Goal: Transaction & Acquisition: Purchase product/service

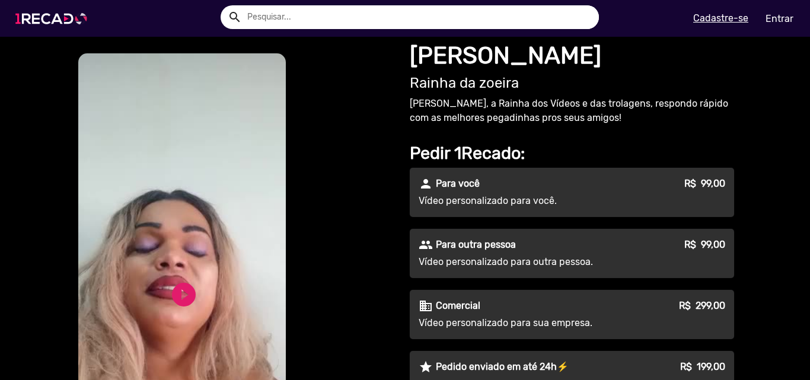
type input "[EMAIL_ADDRESS][DOMAIN_NAME]"
click at [53, 18] on img at bounding box center [54, 18] width 90 height 50
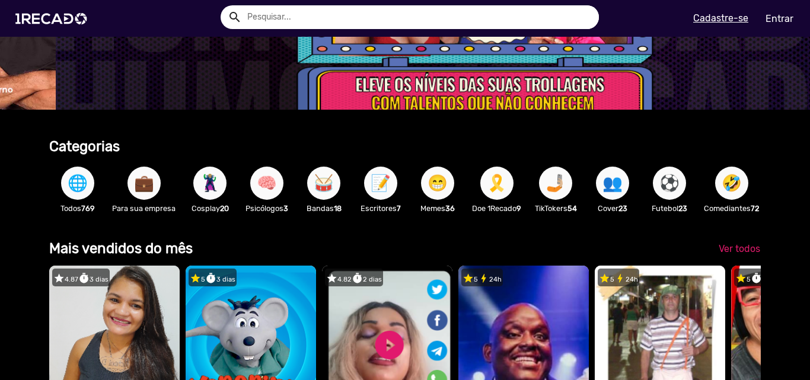
scroll to position [0, 2403]
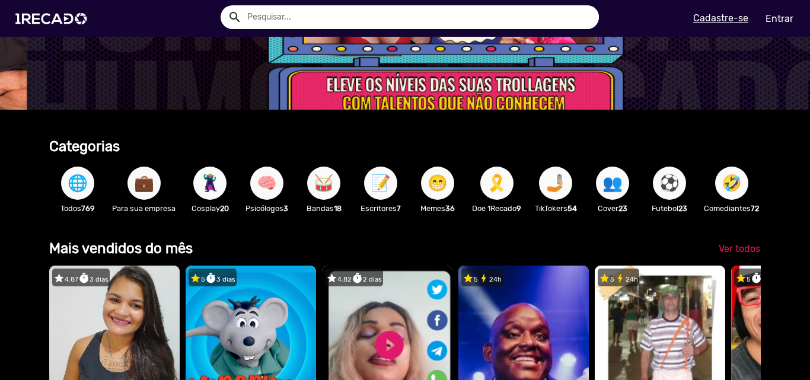
click at [735, 188] on span "🤣" at bounding box center [732, 183] width 20 height 33
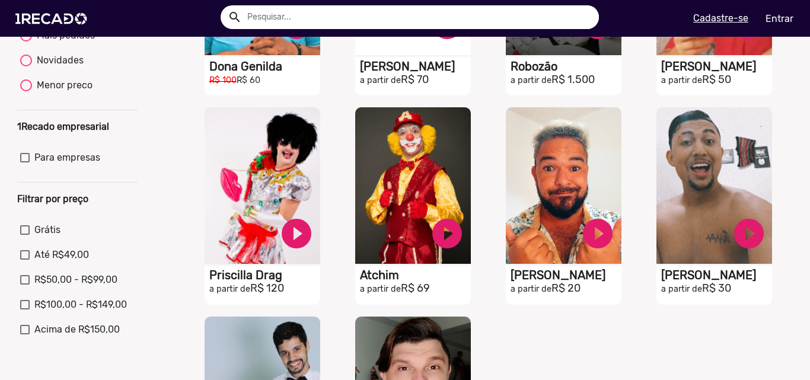
scroll to position [534, 0]
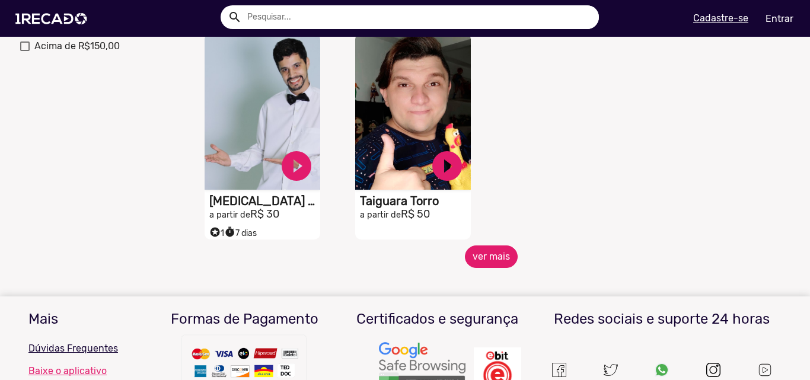
click at [501, 264] on button "ver mais" at bounding box center [491, 257] width 53 height 23
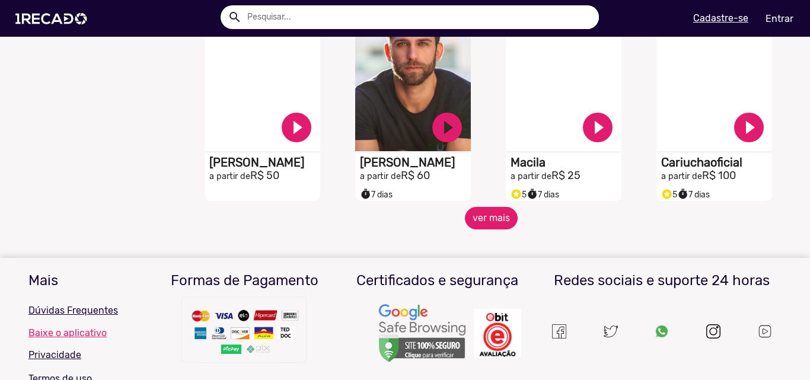
scroll to position [949, 0]
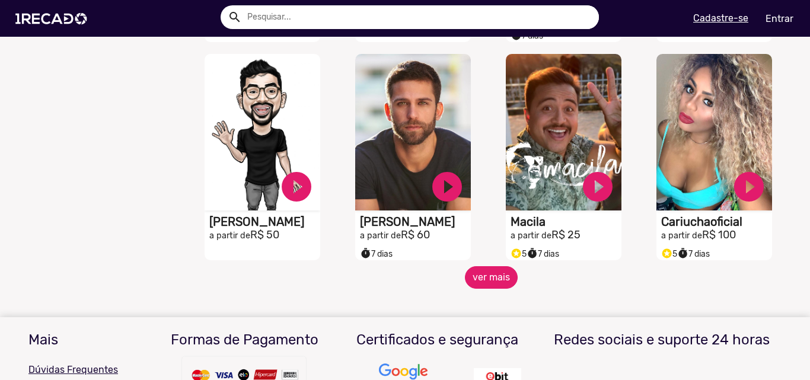
click at [491, 285] on button "ver mais" at bounding box center [491, 277] width 53 height 23
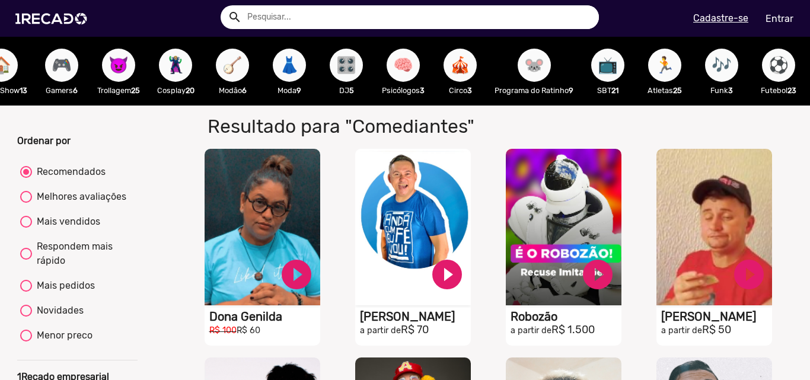
scroll to position [0, 1415]
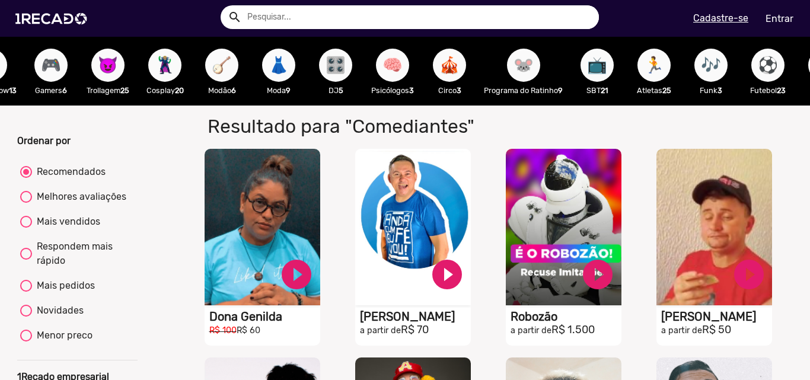
click at [534, 72] on span "🐭" at bounding box center [524, 65] width 20 height 33
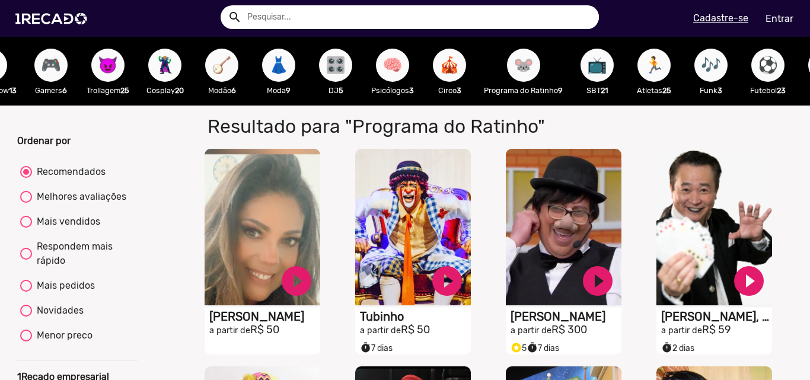
scroll to position [0, 1363]
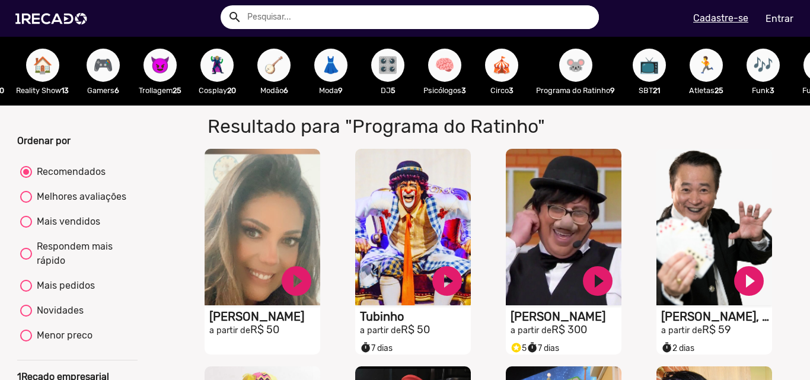
click at [512, 80] on span "🎪" at bounding box center [502, 65] width 20 height 33
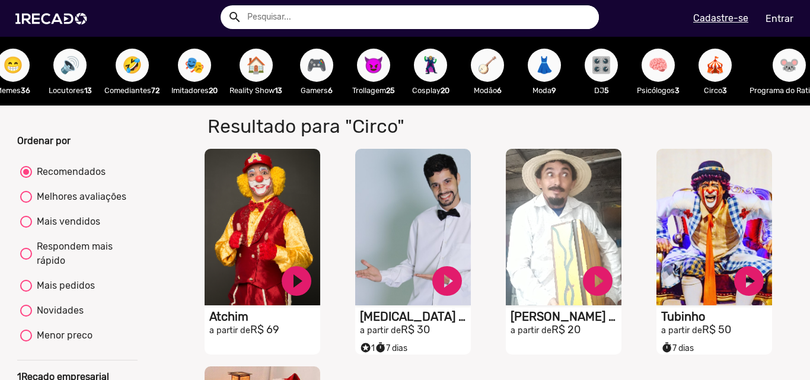
scroll to position [0, 1145]
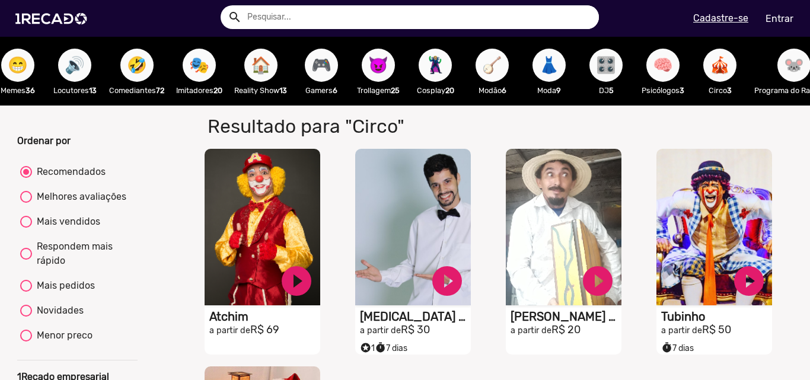
click at [498, 73] on span "🪕" at bounding box center [492, 65] width 20 height 33
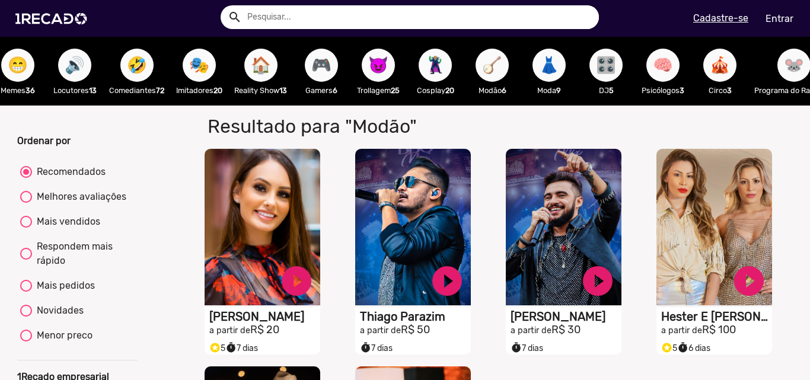
click at [388, 71] on span "😈" at bounding box center [378, 65] width 20 height 33
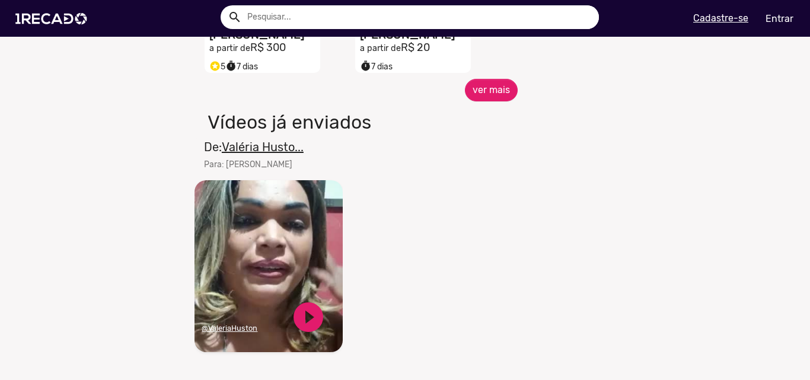
scroll to position [712, 0]
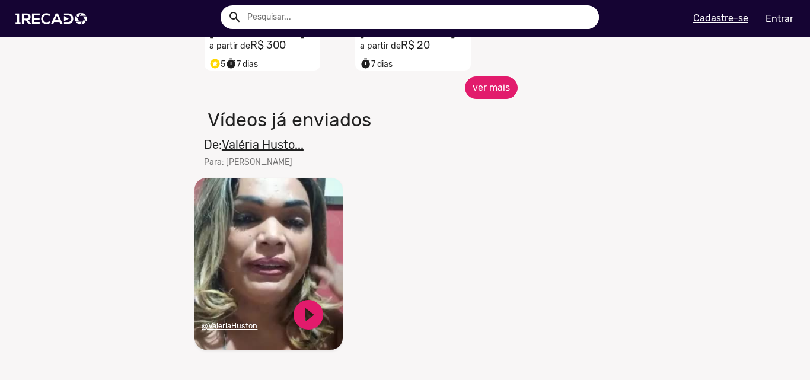
click at [488, 99] on button "ver mais" at bounding box center [491, 87] width 53 height 23
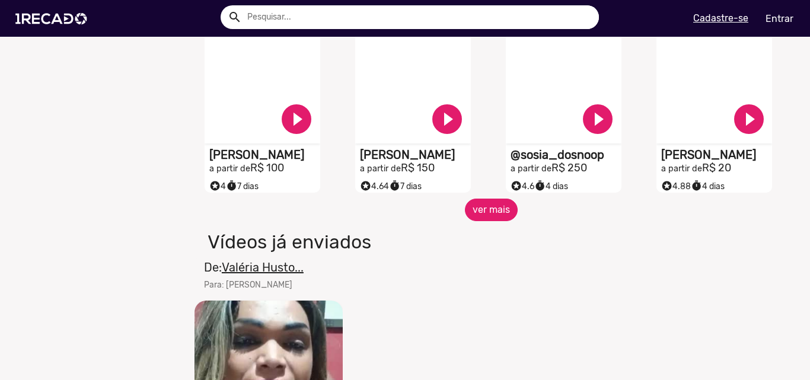
scroll to position [1127, 0]
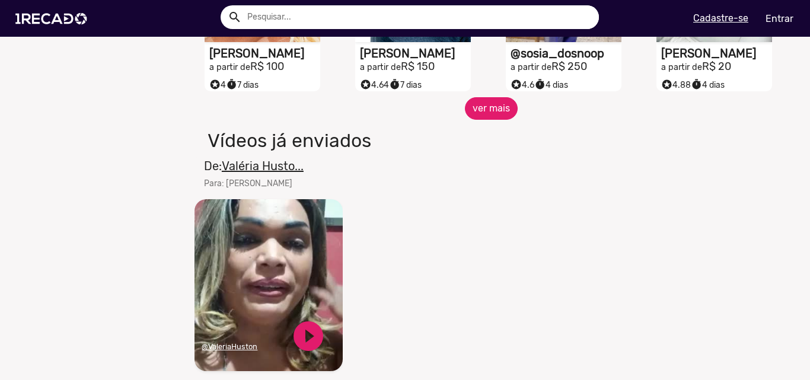
click at [502, 115] on button "ver mais" at bounding box center [491, 108] width 53 height 23
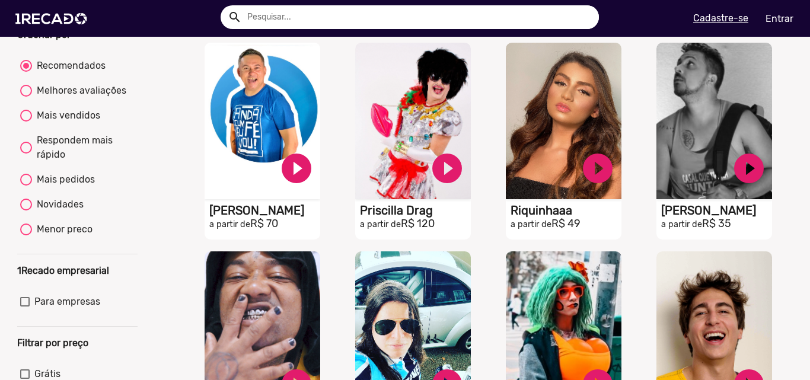
scroll to position [0, 0]
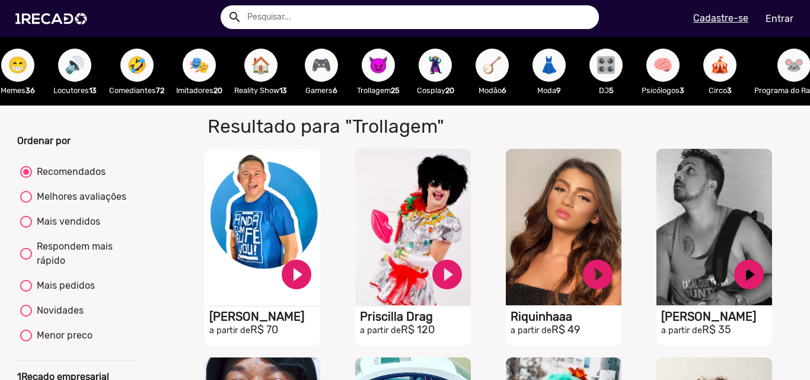
click at [209, 74] on span "🎭" at bounding box center [199, 65] width 20 height 33
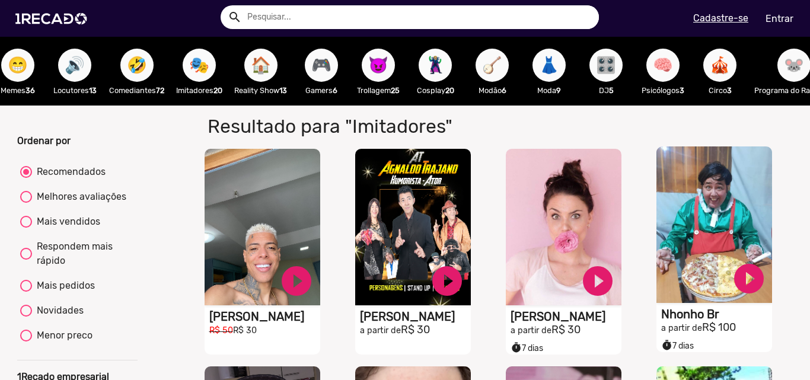
click at [692, 250] on video "S1RECADO vídeos dedicados para fãs e empresas" at bounding box center [714, 224] width 116 height 157
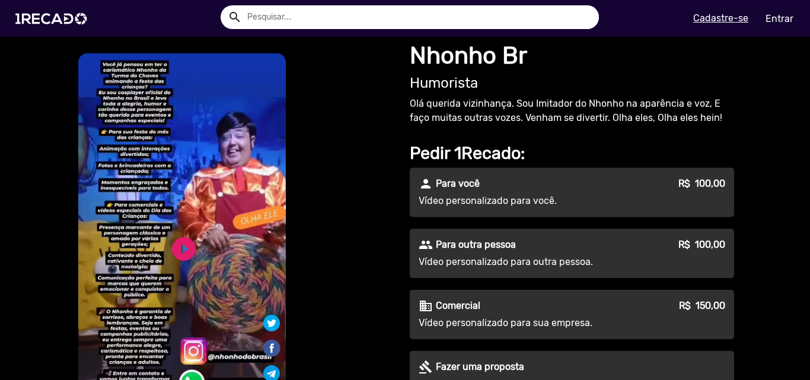
click at [786, 21] on link "Entrar" at bounding box center [779, 18] width 43 height 21
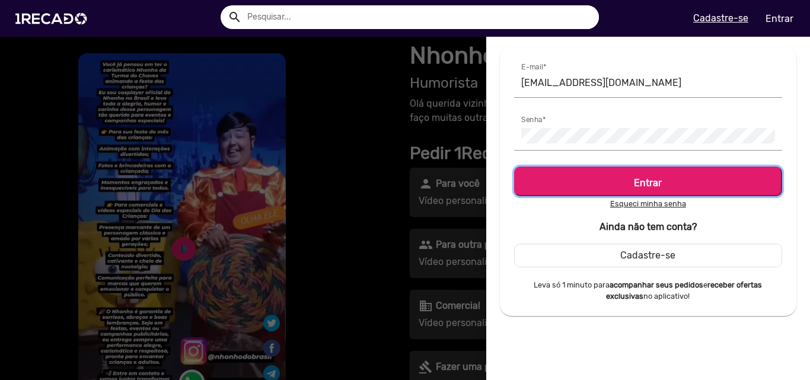
click at [668, 183] on h5 "Entrar" at bounding box center [648, 181] width 247 height 16
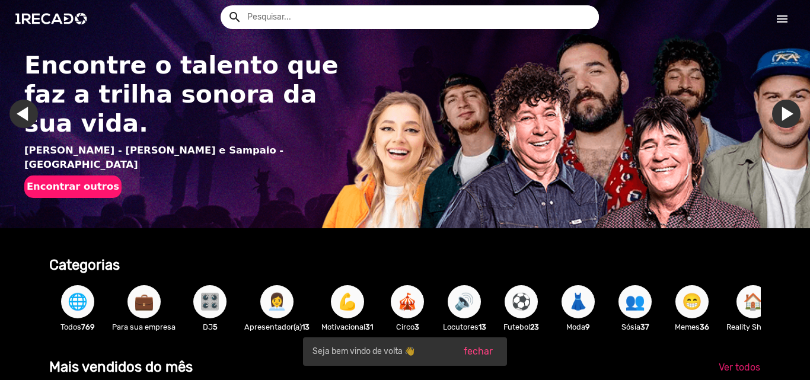
click at [333, 22] on input "text" at bounding box center [418, 17] width 361 height 24
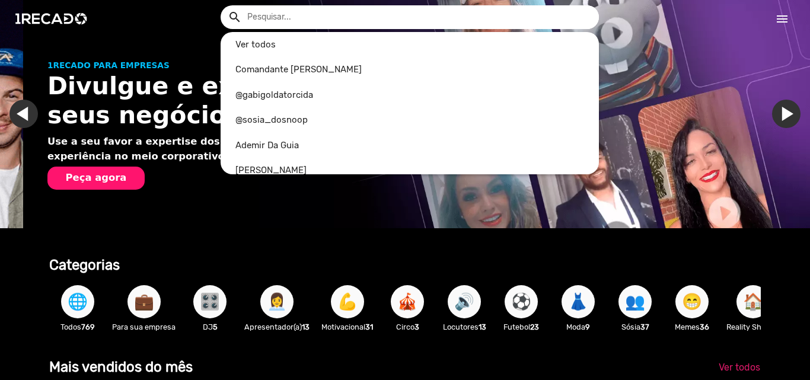
scroll to position [0, 801]
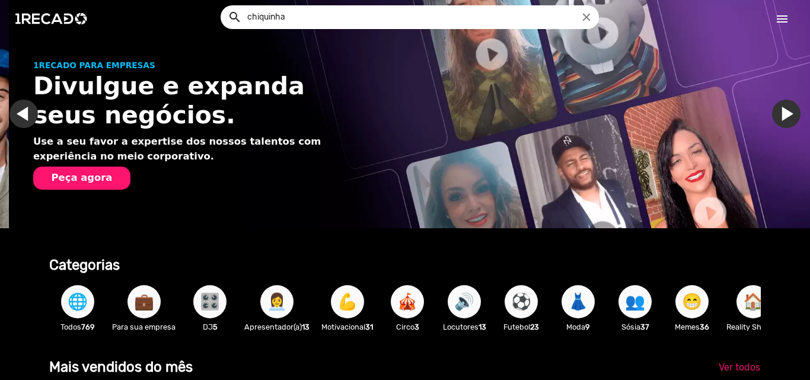
click at [224, 6] on button "search" at bounding box center [234, 16] width 21 height 21
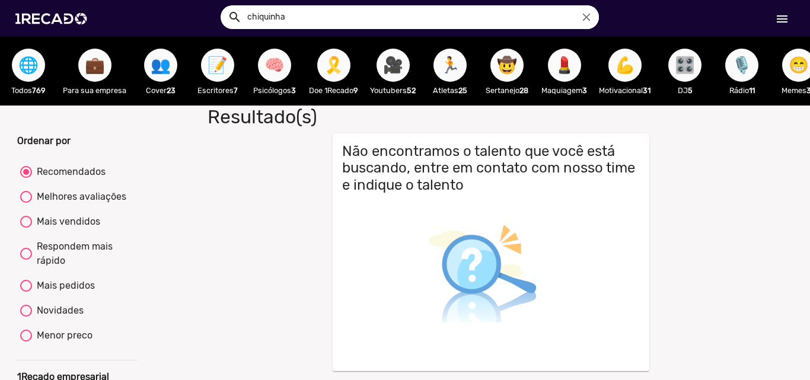
click at [310, 17] on input "chiquinha" at bounding box center [418, 17] width 361 height 24
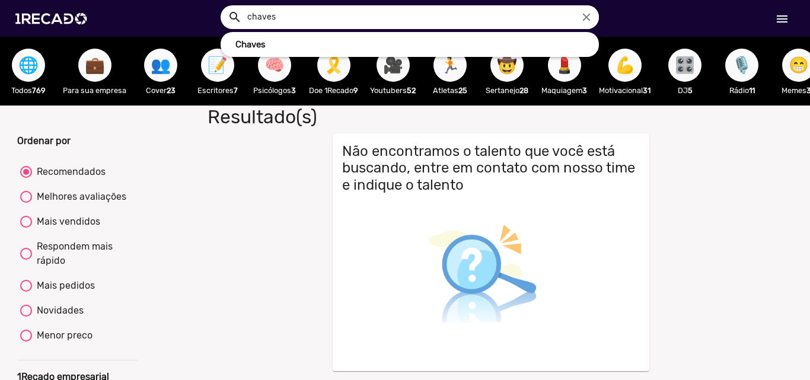
click at [224, 6] on button "search" at bounding box center [234, 16] width 21 height 21
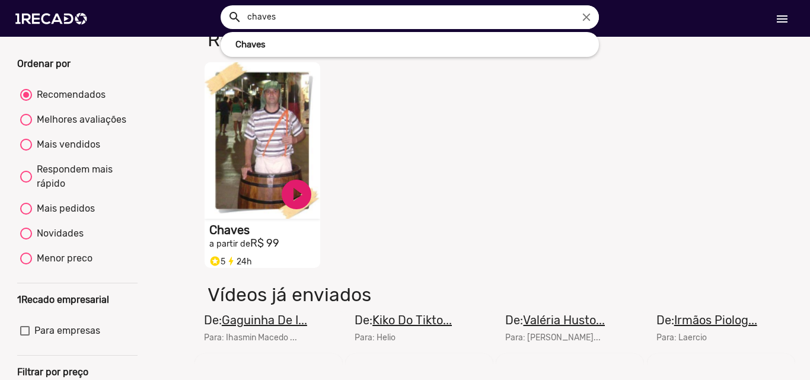
scroll to position [59, 0]
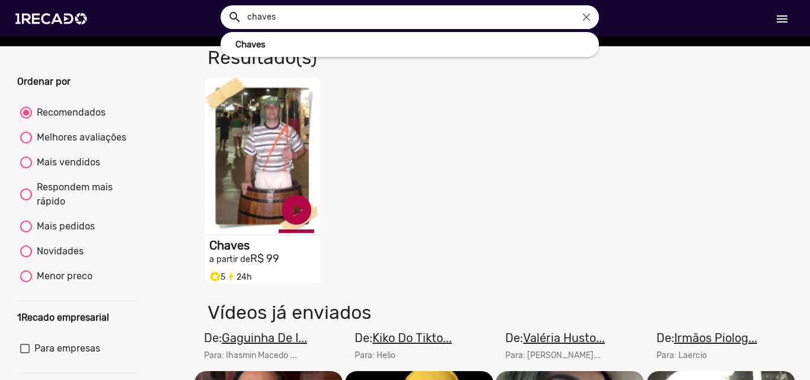
click at [295, 213] on link "play_circle_filled" at bounding box center [297, 210] width 36 height 36
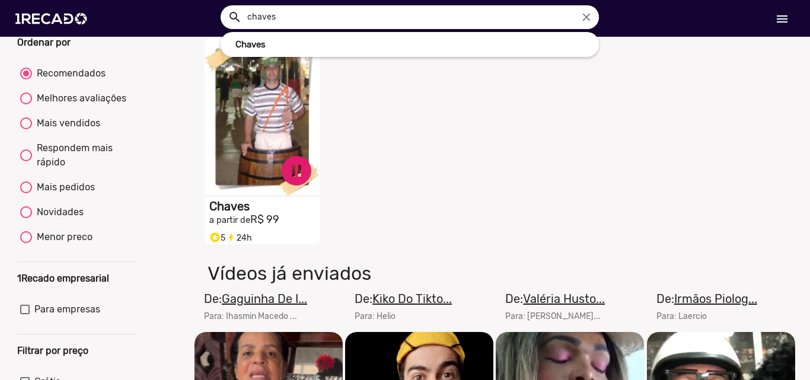
scroll to position [119, 0]
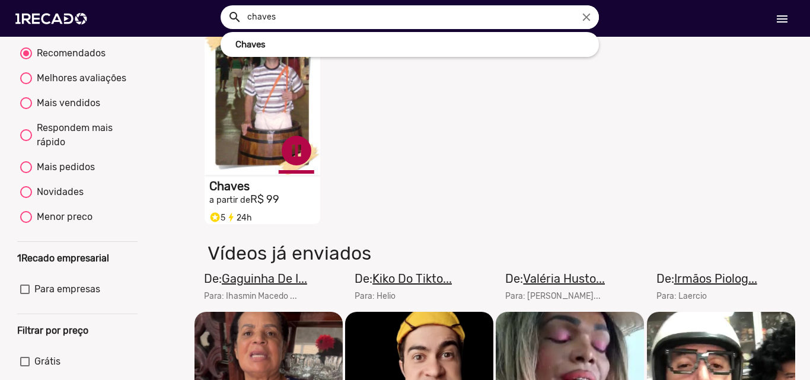
click at [294, 163] on link "pause_circle" at bounding box center [297, 151] width 36 height 36
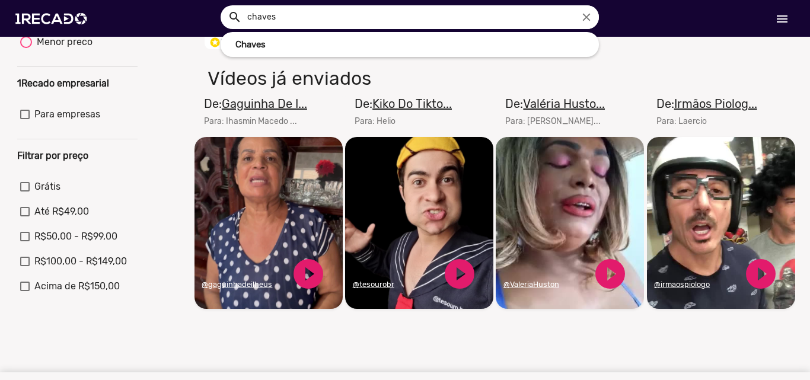
scroll to position [297, 0]
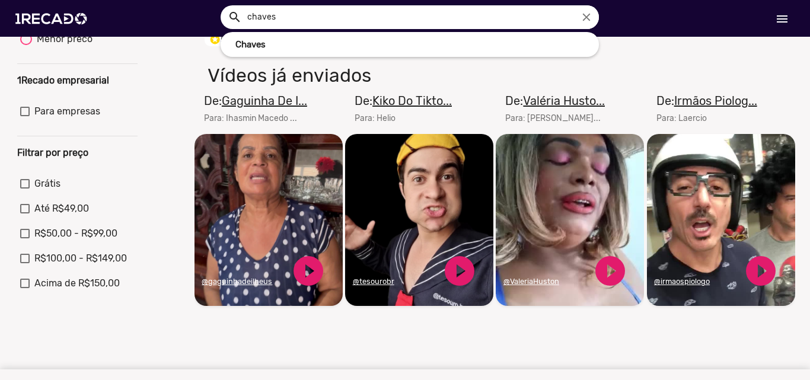
click at [436, 233] on video "Seu navegador não reproduz vídeo em HTML5" at bounding box center [419, 220] width 148 height 172
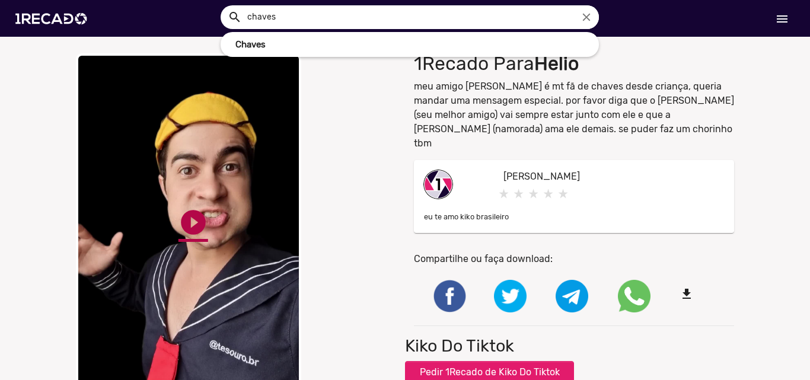
click at [195, 223] on link "play_circle_filled" at bounding box center [193, 223] width 30 height 30
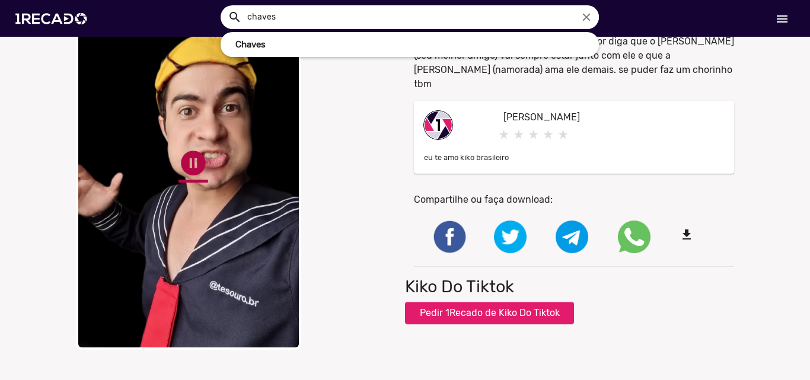
click at [190, 167] on link "pause_circle" at bounding box center [193, 163] width 30 height 30
click at [44, 23] on img at bounding box center [54, 18] width 90 height 50
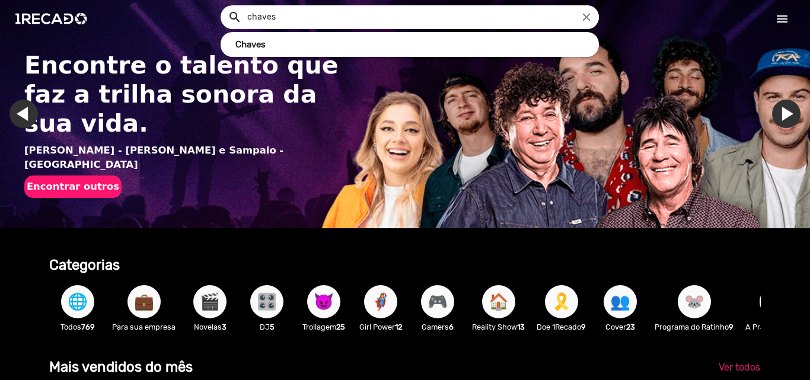
click at [304, 14] on input "chaves" at bounding box center [418, 17] width 361 height 24
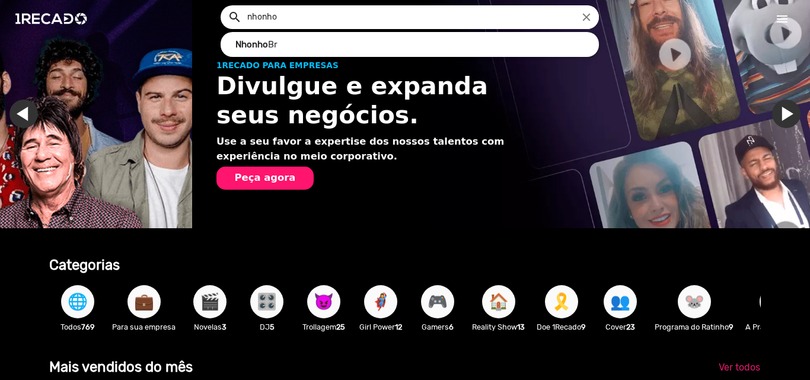
scroll to position [0, 801]
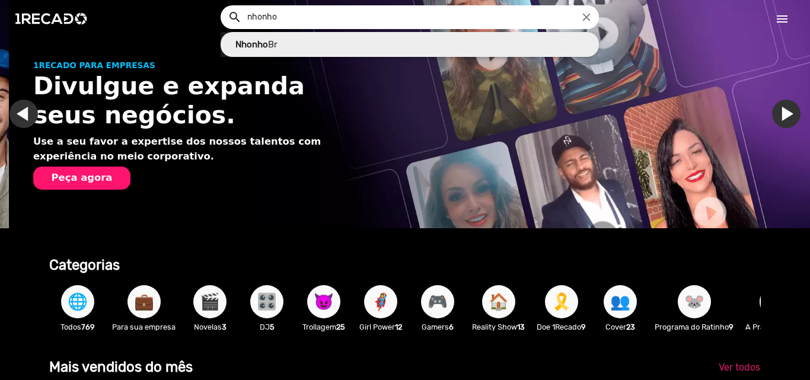
click at [267, 47] on link "Nhonho Br" at bounding box center [410, 44] width 378 height 25
type input "Nhonho Br"
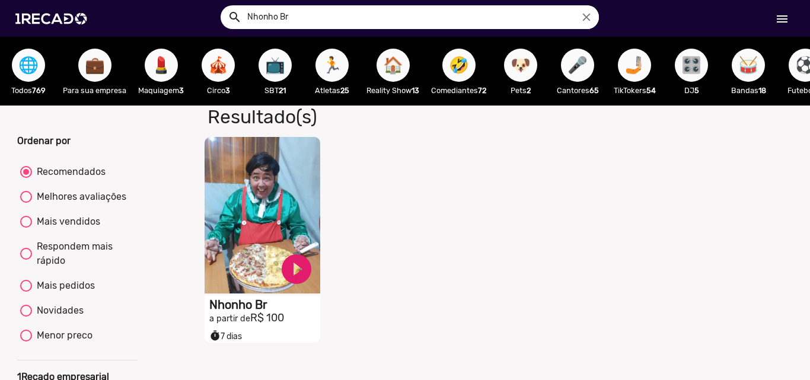
click at [260, 219] on video "S1RECADO vídeos dedicados para fãs e empresas" at bounding box center [263, 215] width 116 height 157
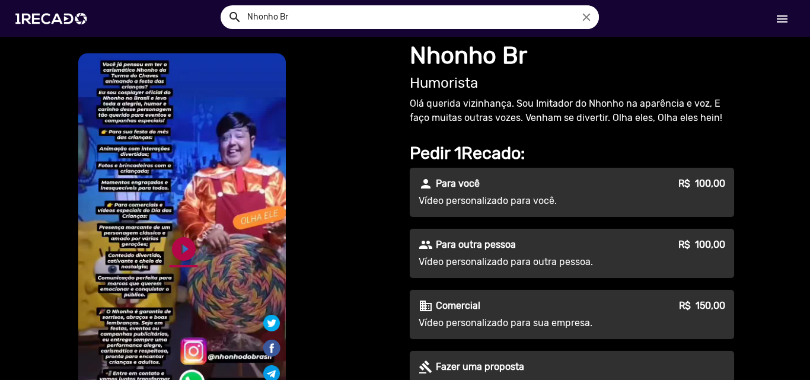
click at [175, 235] on link "play_circle_filled" at bounding box center [184, 249] width 28 height 28
click at [180, 254] on link "pause_circle" at bounding box center [184, 249] width 28 height 28
click at [482, 258] on p "Vídeo personalizado para outra pessoa." at bounding box center [526, 262] width 215 height 14
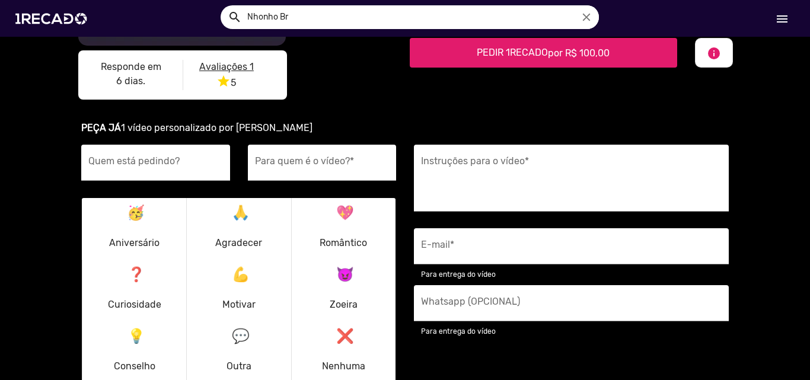
scroll to position [356, 0]
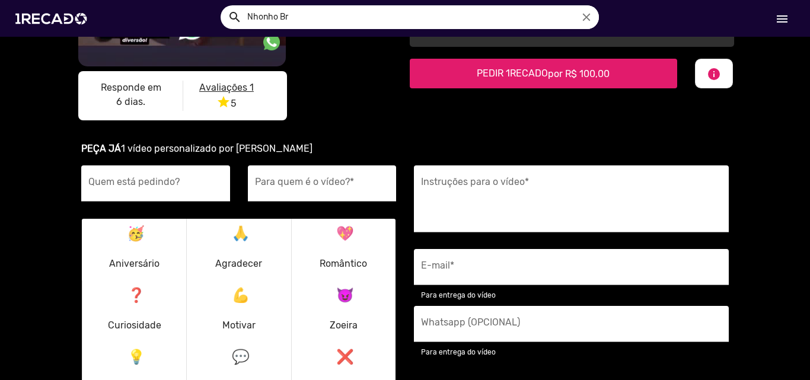
click at [223, 90] on u "Avaliações 1" at bounding box center [226, 87] width 55 height 11
click at [228, 86] on u "Avaliações 1" at bounding box center [226, 87] width 55 height 11
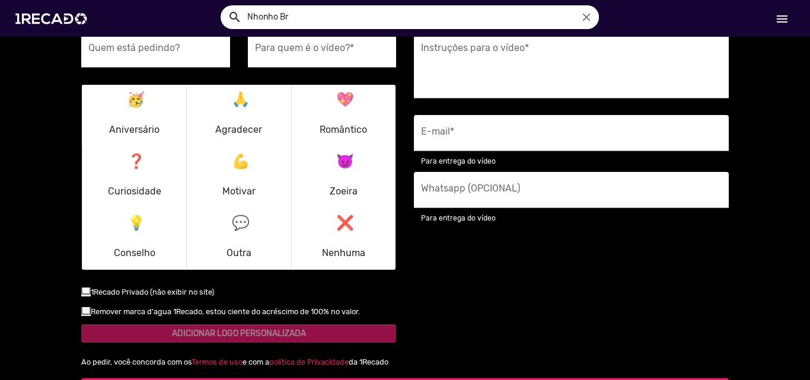
scroll to position [474, 0]
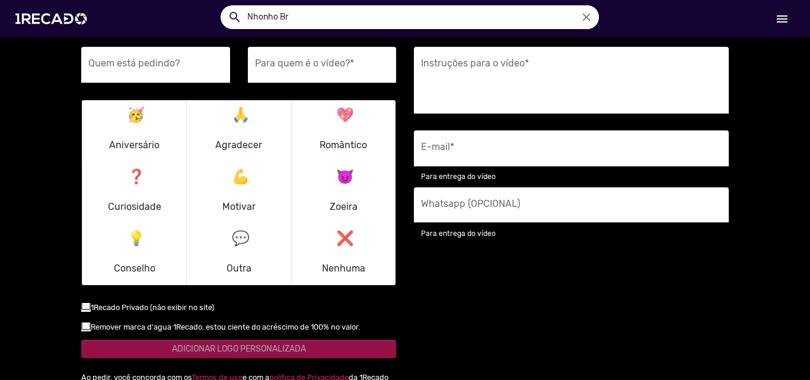
click at [452, 205] on input "Whatsapp (OPCIONAL)" at bounding box center [571, 208] width 301 height 15
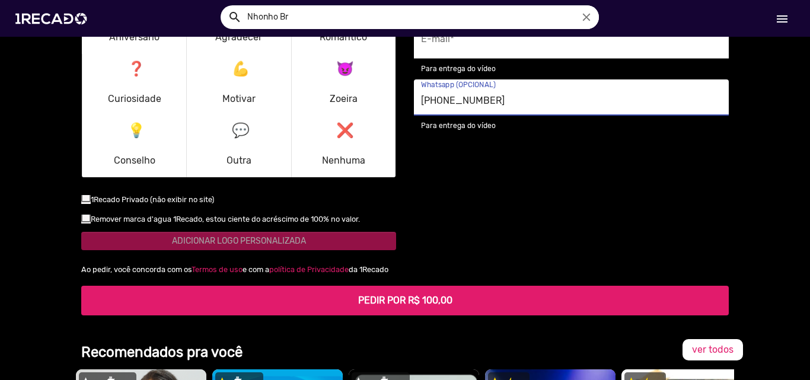
scroll to position [593, 0]
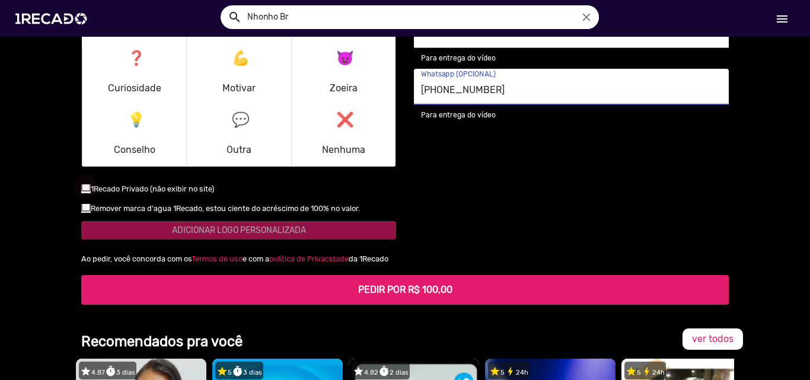
type input "[PHONE_NUMBER]"
click at [81, 189] on div at bounding box center [85, 186] width 9 height 9
click at [85, 192] on input "checkbox" at bounding box center [85, 192] width 1 height 1
checkbox input "true"
click at [82, 208] on div at bounding box center [85, 206] width 9 height 9
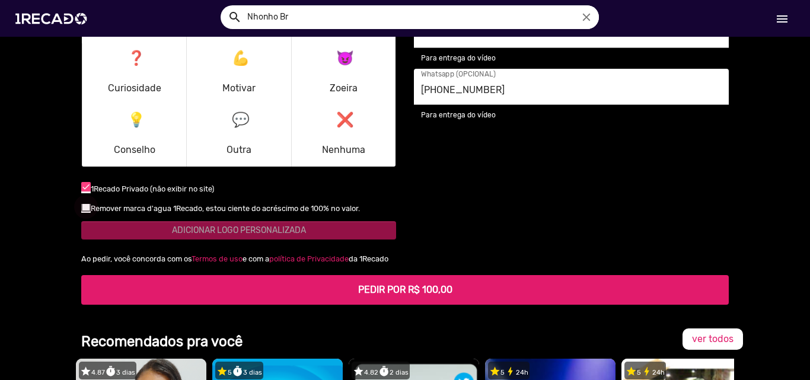
click at [85, 212] on input "checkbox" at bounding box center [85, 212] width 1 height 1
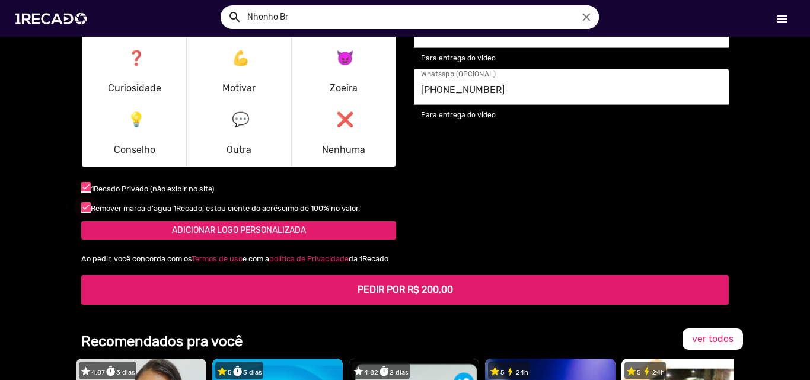
click at [82, 208] on div at bounding box center [85, 206] width 9 height 9
click at [85, 212] on input "checkbox" at bounding box center [85, 212] width 1 height 1
checkbox input "false"
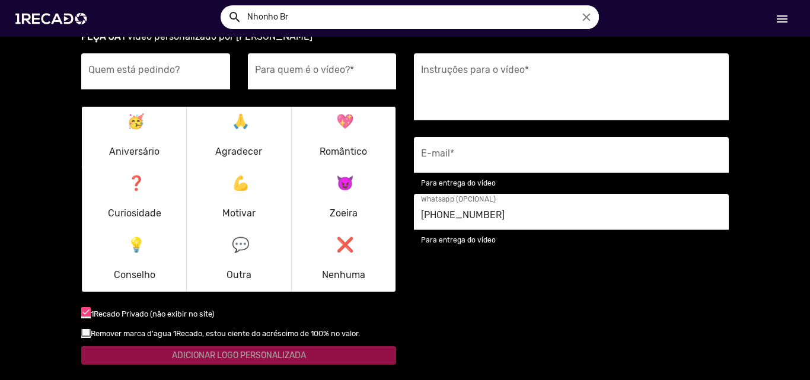
scroll to position [415, 0]
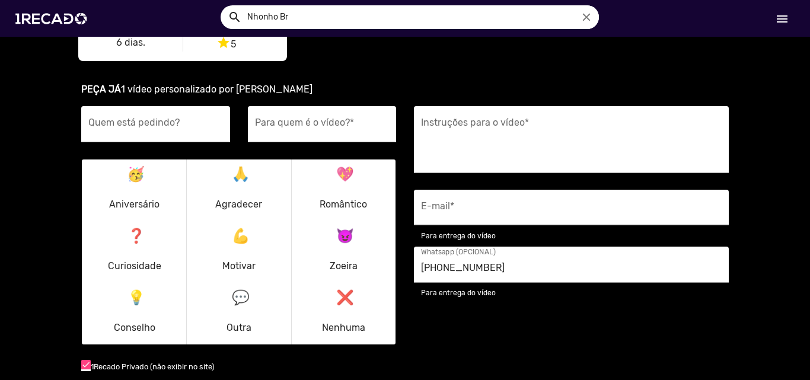
click at [489, 208] on input "E-mail *" at bounding box center [571, 210] width 301 height 15
type input "[EMAIL_ADDRESS][DOMAIN_NAME]"
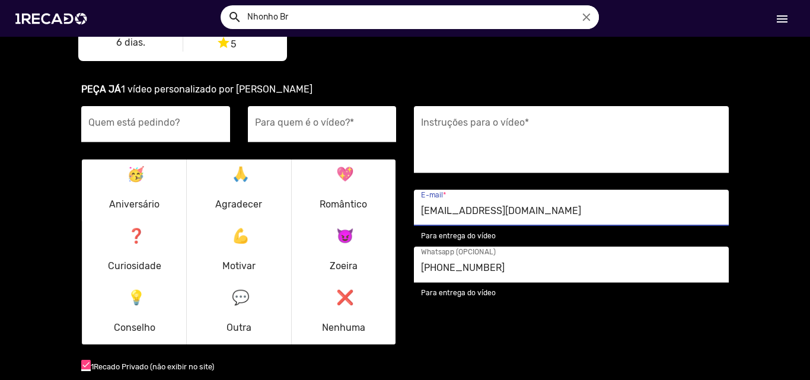
type input "Winnicius"
click at [285, 126] on input "Para quem é o vídeo? *" at bounding box center [322, 127] width 135 height 15
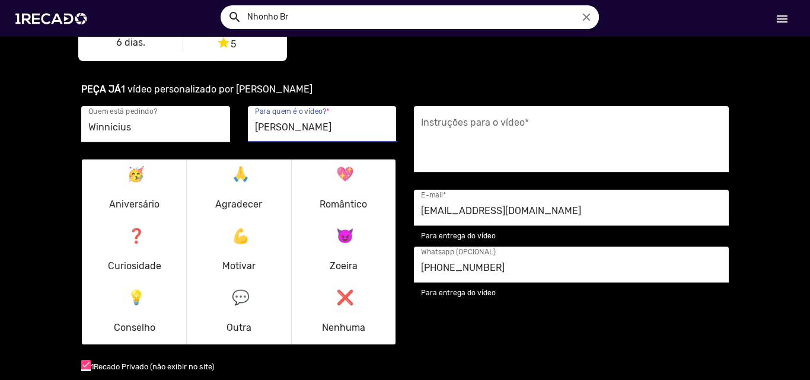
type input "[PERSON_NAME]"
click at [468, 119] on textarea "Instruções para o vídeo *" at bounding box center [571, 143] width 301 height 49
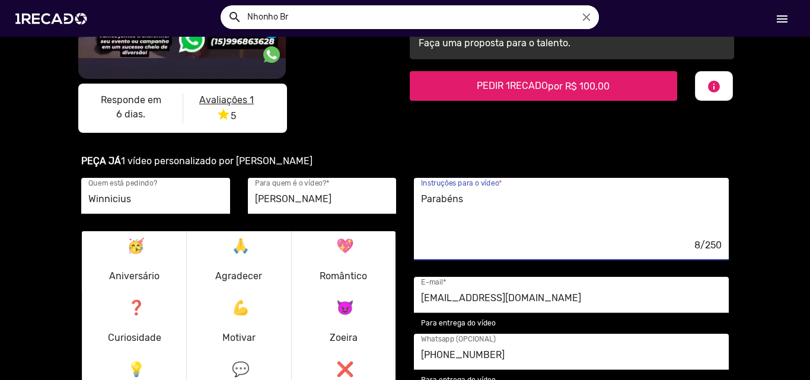
scroll to position [356, 0]
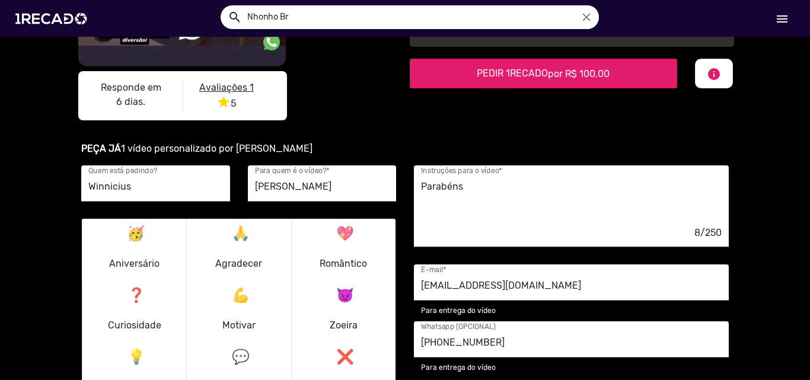
click at [489, 186] on textarea "Parabéns" at bounding box center [571, 202] width 301 height 49
click at [754, 230] on ur-book-modal "PEÇA JÁ 1 vídeo personalizado por [PERSON_NAME] está pedindo? [PERSON_NAME] que…" at bounding box center [405, 341] width 810 height 429
click at [523, 195] on textarea "Parabéns meu xará" at bounding box center [571, 202] width 301 height 49
drag, startPoint x: 687, startPoint y: 187, endPoint x: 698, endPoint y: 196, distance: 14.3
click at [687, 187] on textarea "Parabéns meu xará tetudinho. Feliz aniversário teta de cadela" at bounding box center [571, 202] width 301 height 49
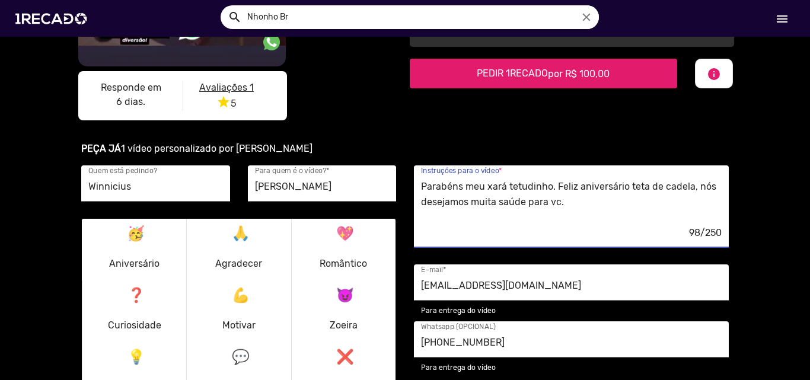
click at [525, 202] on textarea "Parabéns meu xará tetudinho. Feliz aniversário teta de cadela, nós desejamos mu…" at bounding box center [571, 202] width 301 height 49
click at [606, 201] on textarea "Parabéns meu xará tetudinho. Feliz aniversário teta de cadela, nós desejamos mu…" at bounding box center [571, 202] width 301 height 49
click at [614, 203] on textarea "Parabéns meu xará tetudinho. Feliz aniversário teta de cadela, nós desejamos mu…" at bounding box center [571, 202] width 301 height 49
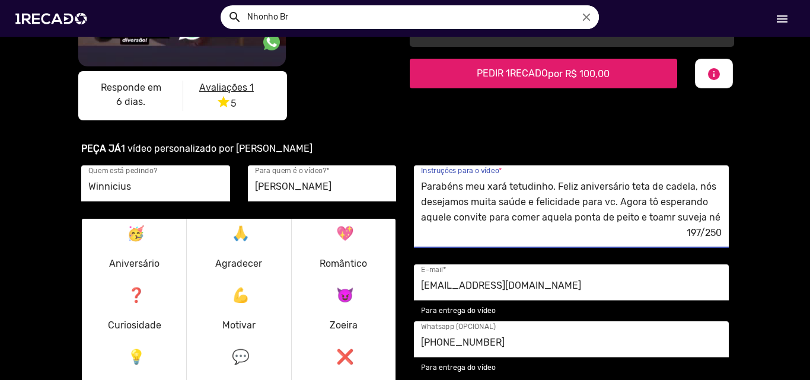
scroll to position [12, 0]
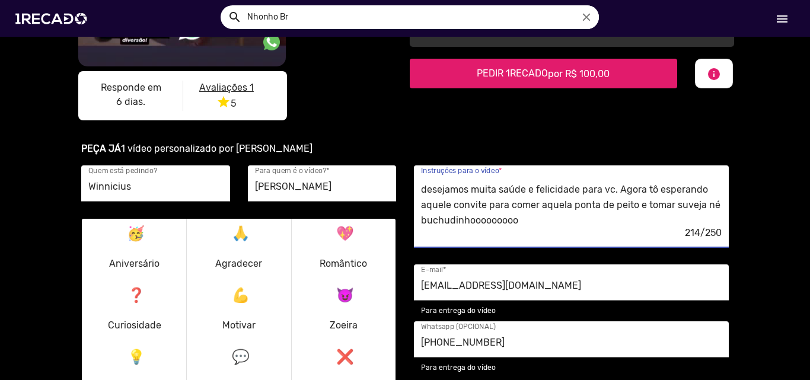
click at [530, 219] on textarea "Parabéns meu xará tetudinho. Feliz aniversário teta de cadela, nós desejamos mu…" at bounding box center [571, 202] width 301 height 49
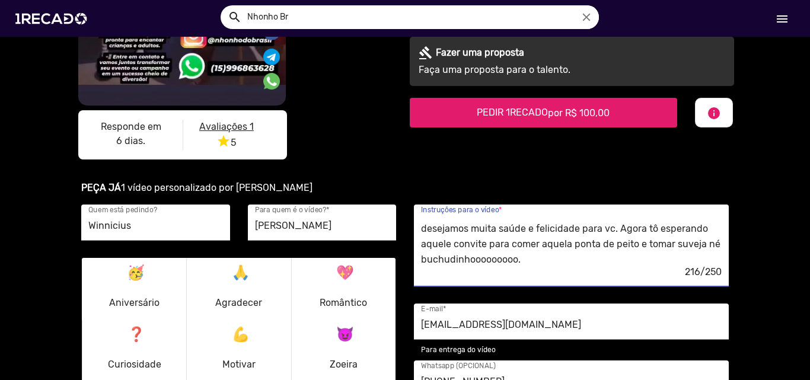
scroll to position [297, 0]
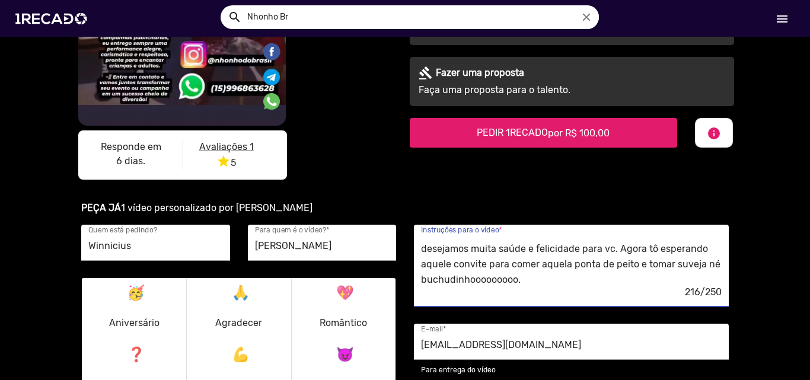
drag, startPoint x: 417, startPoint y: 280, endPoint x: 426, endPoint y: 283, distance: 9.6
click at [421, 280] on textarea "Parabéns meu xará tetudinho. Feliz aniversário teta de cadela, nós desejamos mu…" at bounding box center [571, 261] width 301 height 49
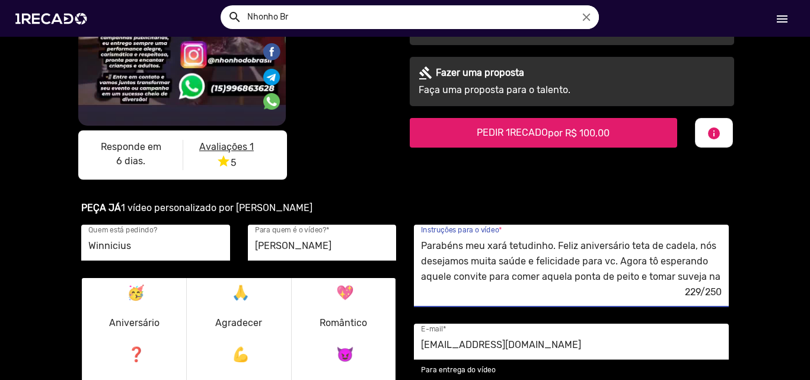
click at [502, 248] on textarea "Parabéns meu xará tetudinho. Feliz aniversário teta de cadela, nós desejamos mu…" at bounding box center [571, 261] width 301 height 49
click at [483, 247] on textarea "Parabéns meu xará tetudinho. Feliz aniversário teta de cadela, nós desejamos mu…" at bounding box center [571, 261] width 301 height 49
click at [451, 262] on textarea "Parabéns meu [PERSON_NAME], meu amigo [PERSON_NAME]. Feliz aniversário teta de …" at bounding box center [571, 261] width 301 height 49
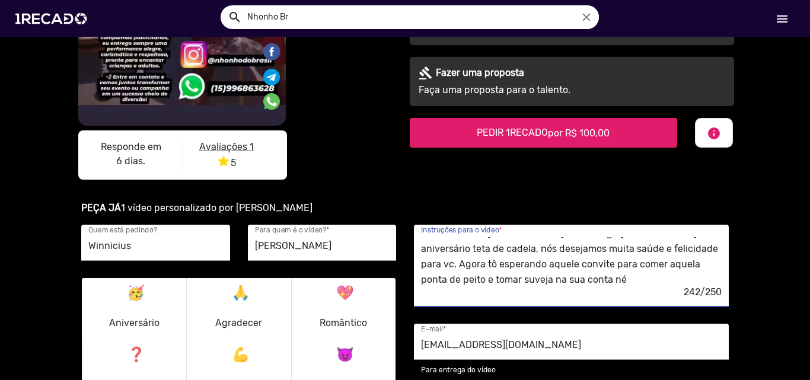
scroll to position [15, 0]
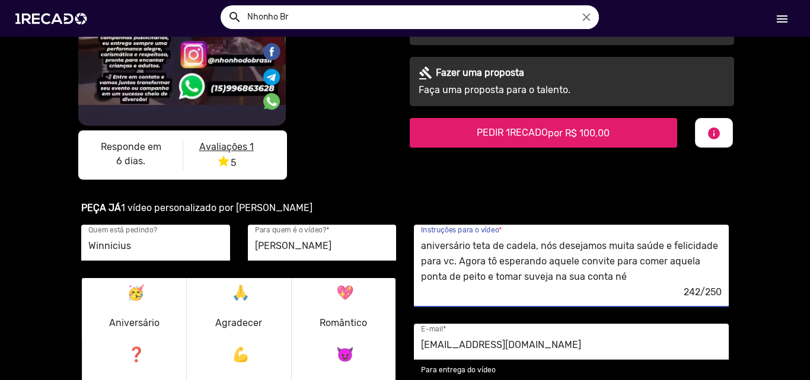
click at [680, 278] on textarea "Parabéns meu [PERSON_NAME], meu amigo [PERSON_NAME]. Feliz aniversário teta de …" at bounding box center [571, 261] width 301 height 49
type textarea "Parabéns meu [PERSON_NAME], meu amigo [PERSON_NAME]. Feliz aniversário teta de …"
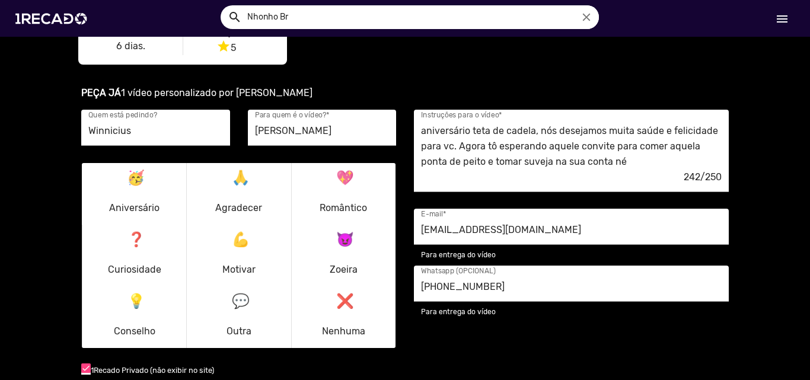
scroll to position [474, 0]
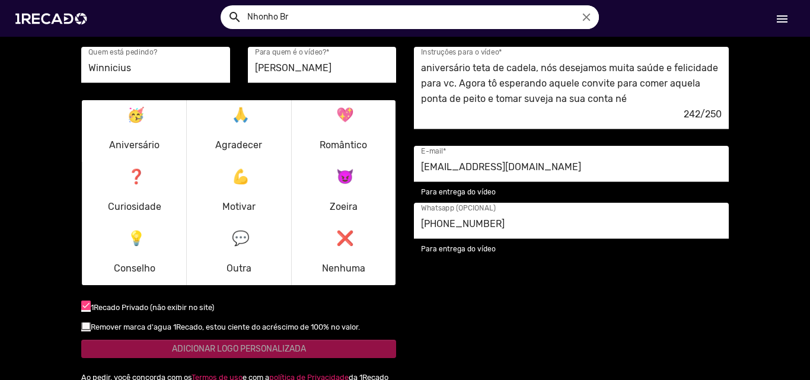
click at [141, 142] on p "🥳 Aniversário" at bounding box center [134, 131] width 50 height 57
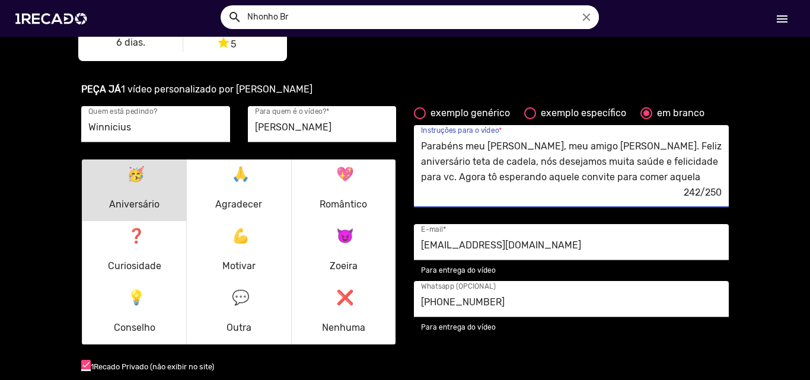
scroll to position [15, 0]
drag, startPoint x: 417, startPoint y: 145, endPoint x: 683, endPoint y: 185, distance: 269.2
click at [683, 185] on div "Parabéns meu [PERSON_NAME], meu amigo [PERSON_NAME]. Feliz aniversário teta de …" at bounding box center [571, 166] width 301 height 82
click at [414, 117] on div at bounding box center [420, 113] width 12 height 12
click at [419, 119] on input "exemplo genérico" at bounding box center [419, 119] width 1 height 1
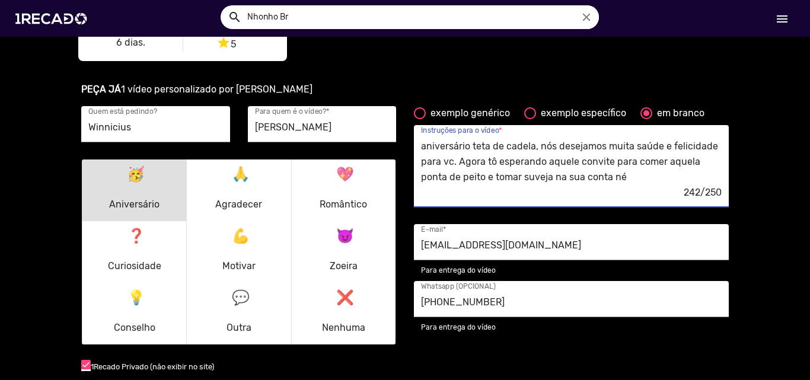
radio input "true"
type textarea "[destinatário] é realmente um grande fã, então apenas receber um 'olá' geral e …"
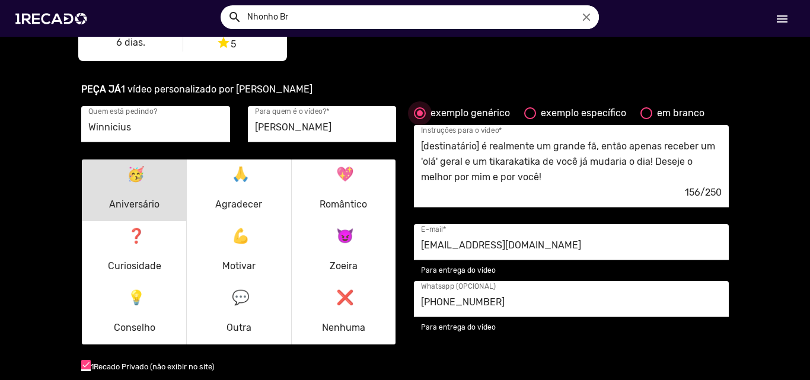
scroll to position [0, 0]
click at [524, 114] on div at bounding box center [530, 113] width 12 height 12
click at [530, 119] on input "exemplo específico" at bounding box center [530, 119] width 1 height 1
radio input "true"
type textarea "Deseje um feliz aniversário para o [destinatário] e conte uma história que você…"
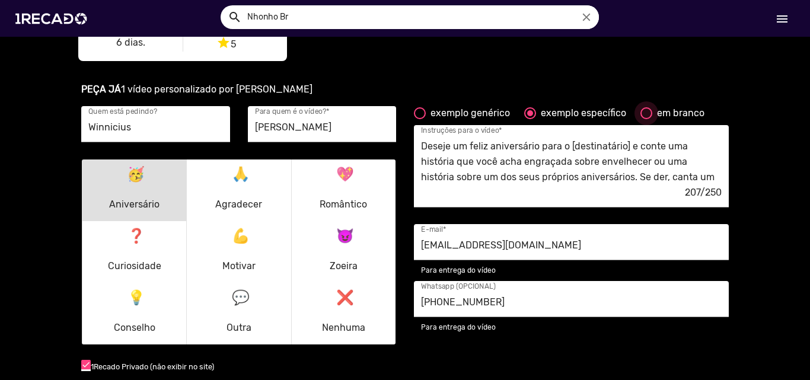
click at [640, 111] on div at bounding box center [646, 113] width 12 height 12
click at [646, 119] on input "em branco" at bounding box center [646, 119] width 1 height 1
radio input "true"
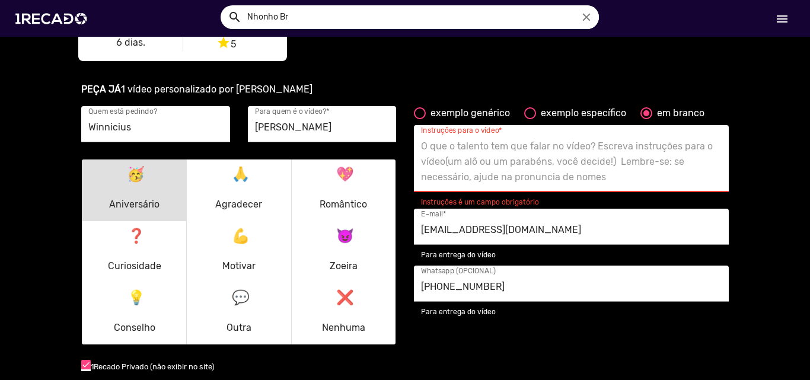
click at [421, 142] on textarea "Instruções para o vídeo *" at bounding box center [571, 162] width 301 height 49
paste textarea "teta de cadela, nós desejamos muita saúde e felicidade para vc. Agora tô espera…"
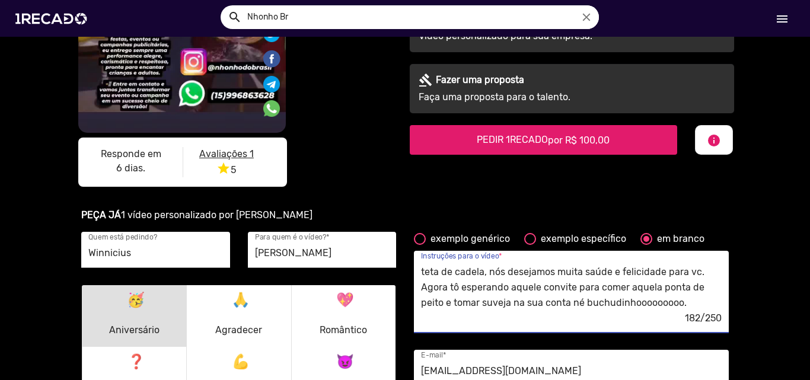
scroll to position [297, 0]
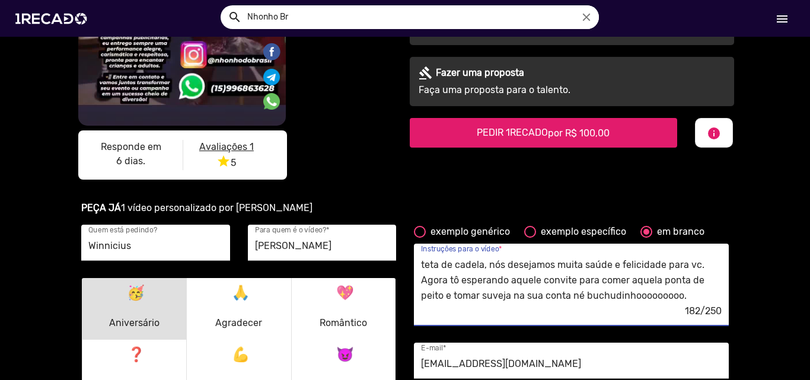
click at [421, 268] on textarea "teta de cadela, nós desejamos muita saúde e felicidade para vc. Agora tô espera…" at bounding box center [571, 280] width 301 height 49
click at [421, 266] on textarea "teta de cadela, nós desejamos muita saúde e felicidade para vc. Agora tô espera…" at bounding box center [571, 280] width 301 height 49
click at [496, 265] on textarea "Parabéns, teta de cadela, nós desejamos muita saúde e felicidade para vc. Agora…" at bounding box center [571, 280] width 301 height 49
drag, startPoint x: 531, startPoint y: 264, endPoint x: 595, endPoint y: 263, distance: 64.1
click at [595, 263] on textarea "Parabéns, teta de cadela, nós desejamos muita saúde e felicidade para vc. Agora…" at bounding box center [571, 280] width 301 height 49
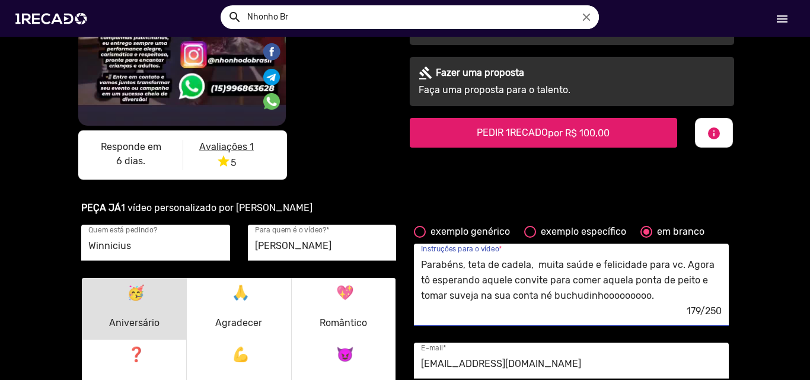
click at [467, 283] on textarea "Parabéns, teta de cadela, muita saúde e felicidade para vc. Agora tô esperando …" at bounding box center [571, 280] width 301 height 49
click at [514, 280] on textarea "Parabéns, teta de cadela, muita saúde e felicidade para vc. Agora tô esperando …" at bounding box center [571, 280] width 301 height 49
drag, startPoint x: 554, startPoint y: 282, endPoint x: 585, endPoint y: 284, distance: 30.9
click at [585, 284] on textarea "Parabéns, teta de cadela, muita saúde e felicidade para vc. Agora tô esperando …" at bounding box center [571, 280] width 301 height 49
click at [572, 297] on textarea "Parabéns, teta de cadela, muita saúde e felicidade para vc. Agora tô esperando …" at bounding box center [571, 280] width 301 height 49
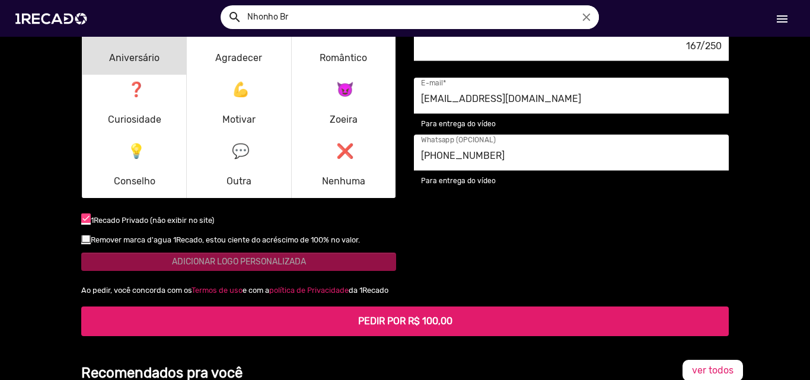
scroll to position [415, 0]
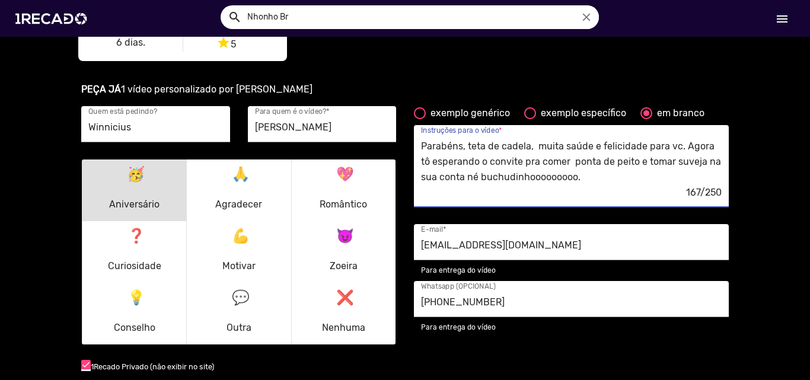
click at [581, 174] on textarea "Parabéns, teta de cadela, muita saúde e felicidade para vc. Agora tô esperando …" at bounding box center [571, 162] width 301 height 49
drag, startPoint x: 578, startPoint y: 174, endPoint x: 597, endPoint y: 208, distance: 38.5
click at [578, 175] on textarea "Parabéns, teta de cadela, muita saúde e felicidade para vc. Agora tô esperando …" at bounding box center [571, 162] width 301 height 49
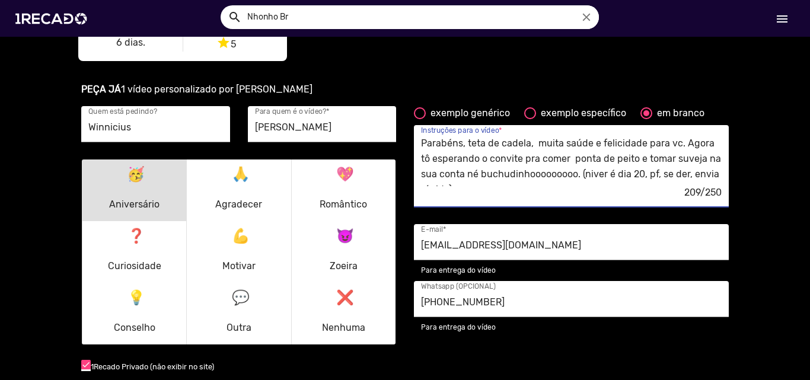
scroll to position [0, 0]
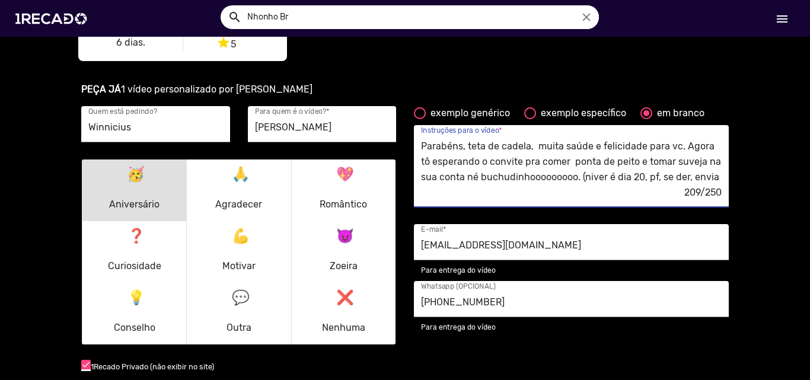
click at [587, 175] on textarea "Parabéns, teta de cadela, muita saúde e felicidade para vc. Agora tô esperando …" at bounding box center [571, 162] width 301 height 49
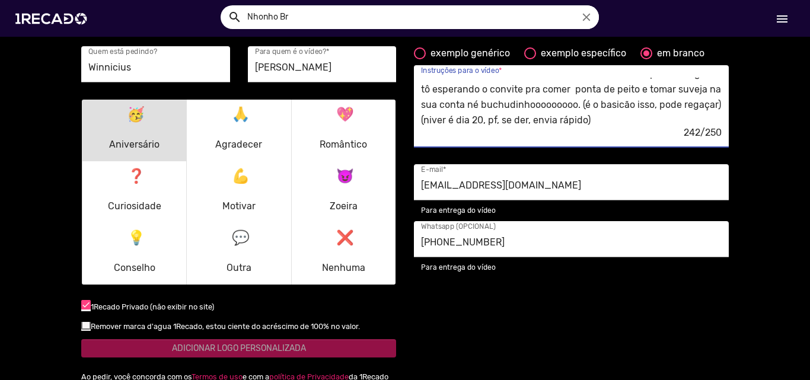
scroll to position [474, 0]
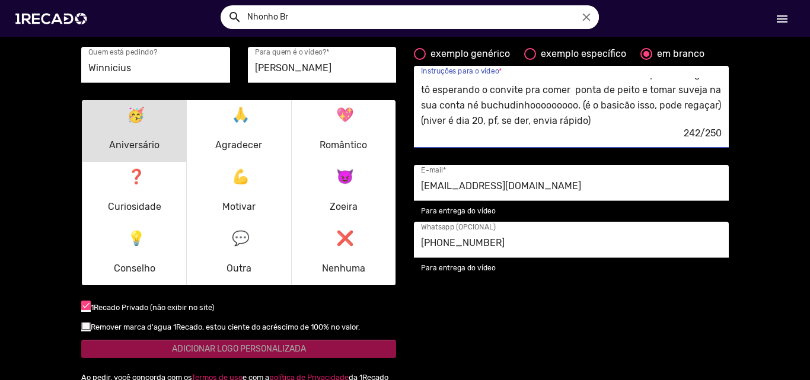
click at [528, 121] on textarea "Parabéns, teta de cadela, muita saúde e felicidade para vc. Agora tô esperando …" at bounding box center [571, 102] width 301 height 49
click at [528, 120] on textarea "Parabéns, teta de cadela, muita saúde e felicidade para vc. Agora tô esperando …" at bounding box center [571, 102] width 301 height 49
click at [531, 121] on textarea "Parabéns, teta de cadela, muita saúde e felicidade para vc. Agora tô esperando …" at bounding box center [571, 102] width 301 height 49
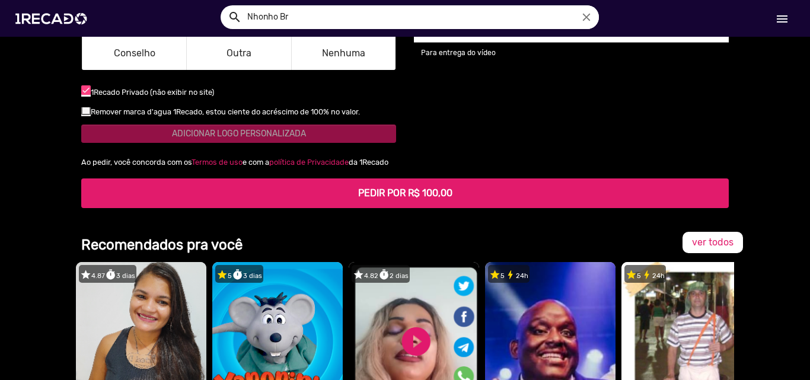
scroll to position [712, 0]
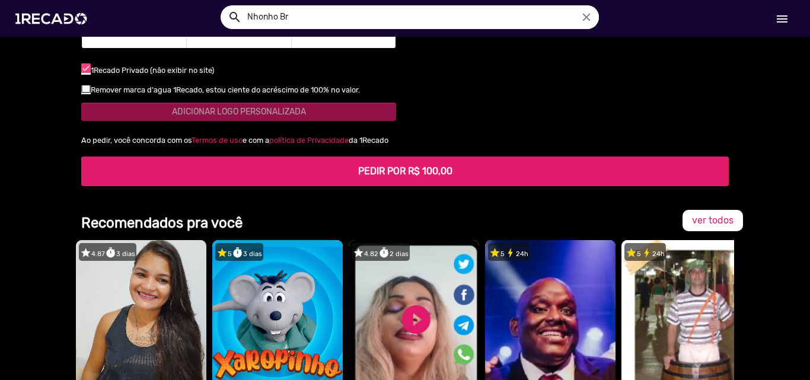
type textarea "Parabéns, teta de cadela, muita saúde e felicidade para vc. Agora tô esperando …"
click at [412, 171] on b "PEDIR POR R$ 100,00" at bounding box center [405, 170] width 94 height 11
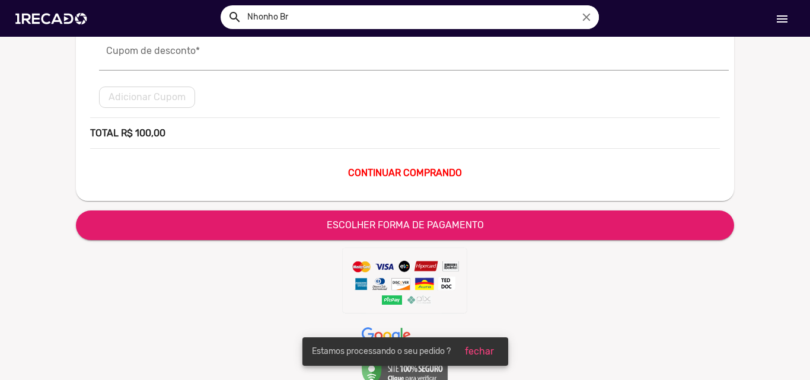
scroll to position [280, 0]
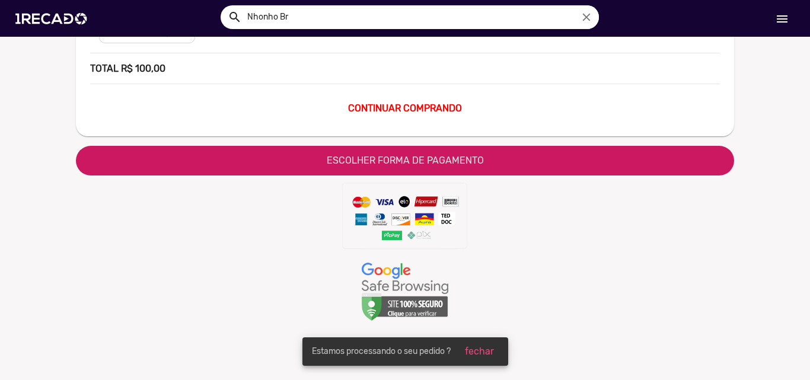
click at [406, 162] on span "ESCOLHER FORMA DE PAGAMENTO" at bounding box center [405, 160] width 157 height 11
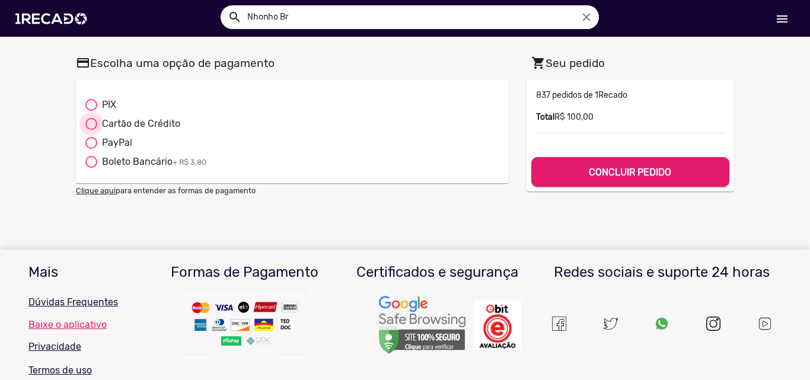
click at [92, 125] on div at bounding box center [91, 124] width 12 height 12
click at [91, 130] on input "Cartão de Crédito" at bounding box center [91, 130] width 1 height 1
radio input "true"
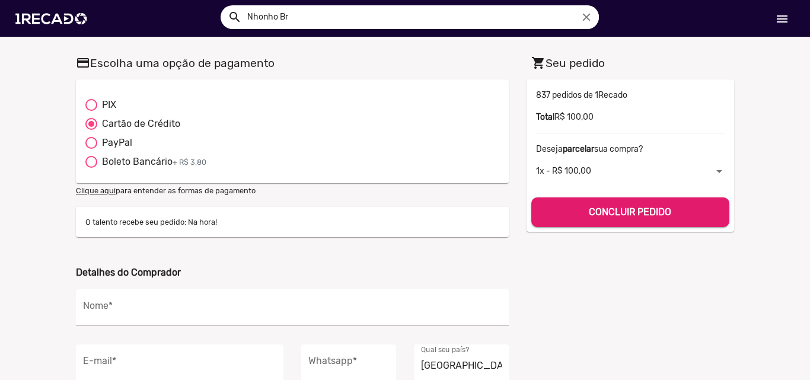
click at [214, 220] on p "O talento recebe seu pedido: Na hora!" at bounding box center [292, 221] width 414 height 11
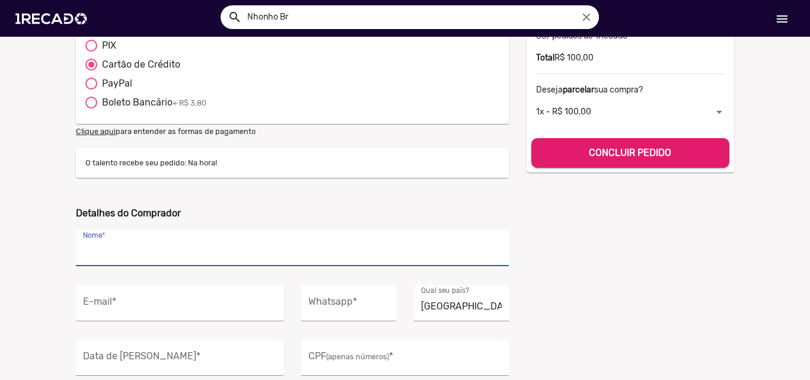
click at [222, 252] on input "Nome *" at bounding box center [292, 251] width 419 height 15
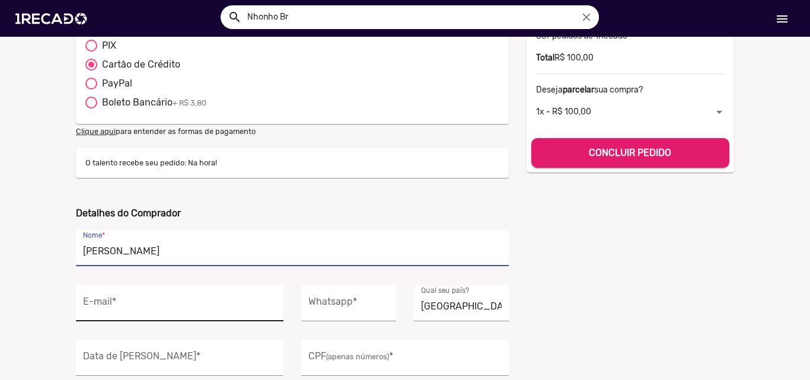
type input "[PERSON_NAME]"
click at [182, 307] on input "E-mail *" at bounding box center [179, 306] width 193 height 15
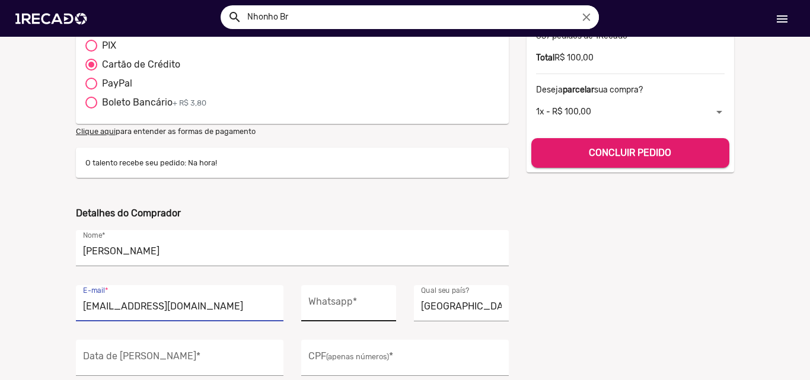
type input "[EMAIL_ADDRESS][DOMAIN_NAME]"
click at [315, 308] on input "Whatsapp *" at bounding box center [348, 306] width 81 height 15
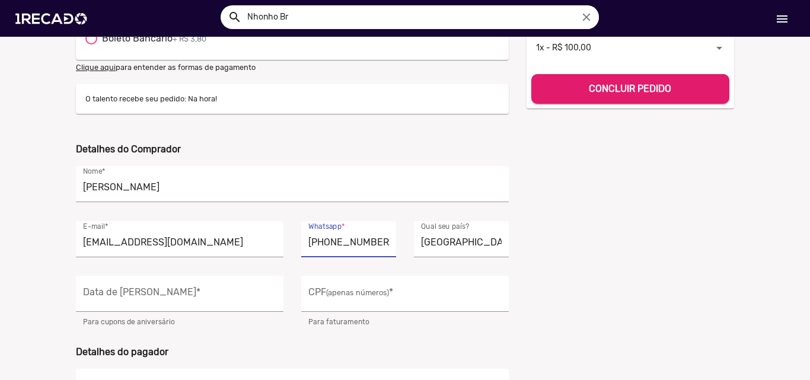
scroll to position [178, 0]
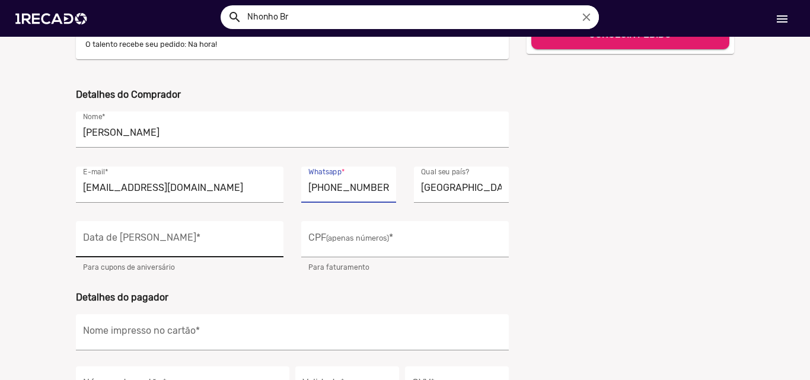
type input "[PHONE_NUMBER]"
click at [165, 248] on input "Data de Nascimento *" at bounding box center [179, 242] width 193 height 15
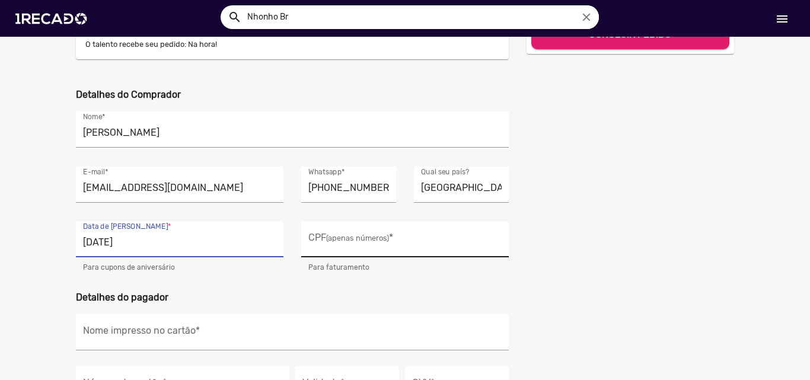
type input "[DATE]"
click at [355, 243] on input "CPF (apenas números) *" at bounding box center [404, 242] width 193 height 15
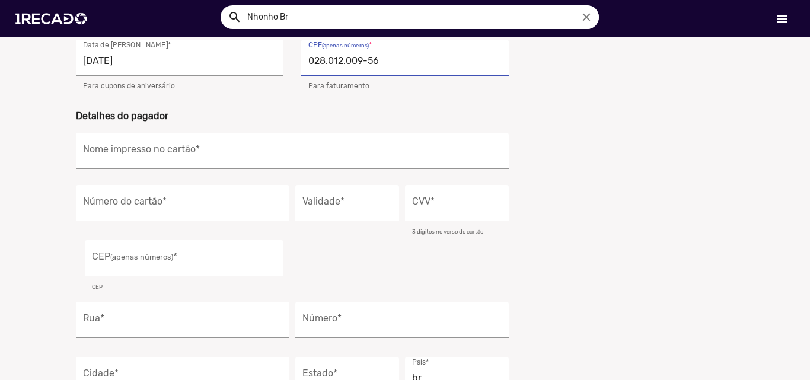
scroll to position [356, 0]
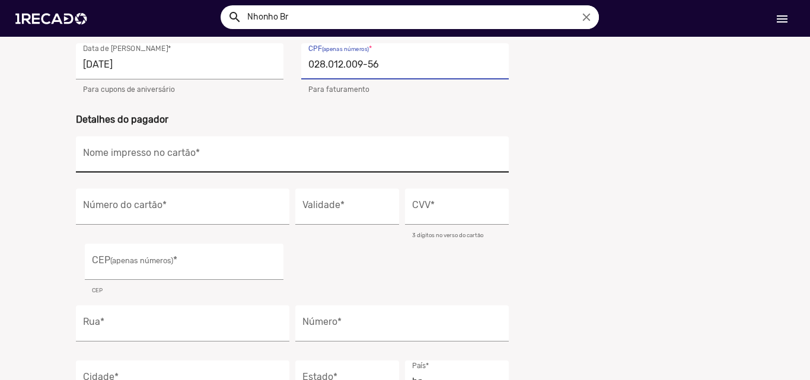
type input "028.012.009-56"
click at [171, 154] on input "Nome impresso no cartão *" at bounding box center [292, 157] width 419 height 15
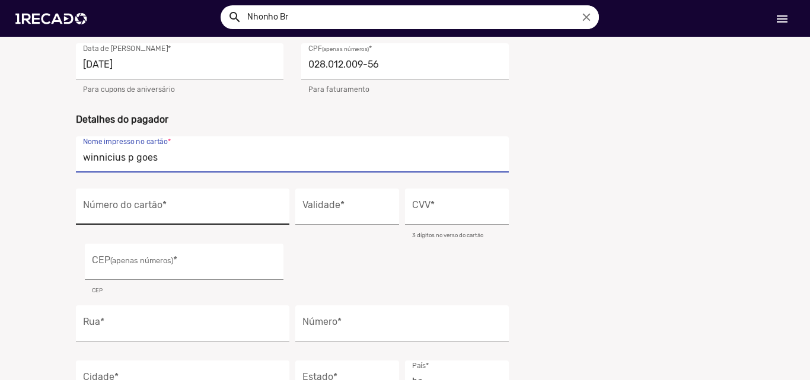
type input "winnicius p goes"
click at [157, 202] on div "Número do cartão *" at bounding box center [182, 207] width 199 height 36
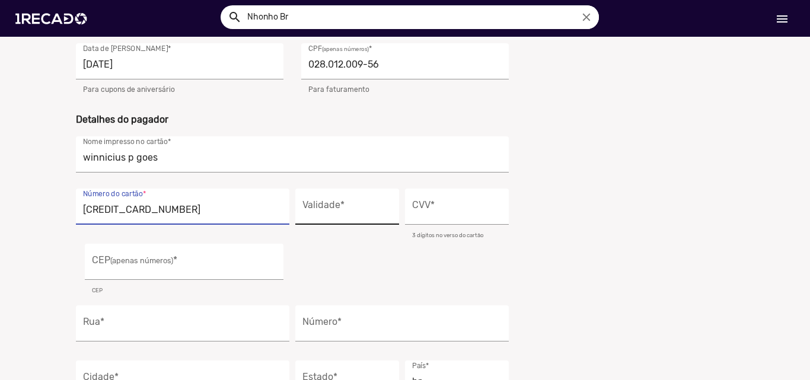
click at [313, 215] on input "Validade *" at bounding box center [347, 209] width 90 height 15
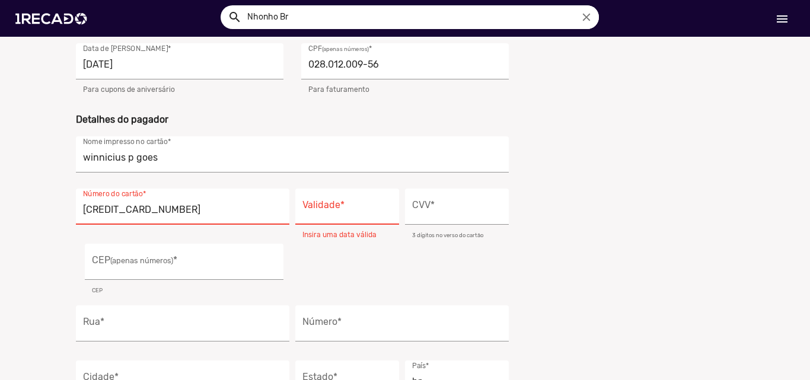
drag, startPoint x: 200, startPoint y: 212, endPoint x: 72, endPoint y: 202, distance: 129.1
click at [76, 202] on div "[CREDIT_CARD_NUMBER] Número do cartão *" at bounding box center [182, 207] width 213 height 36
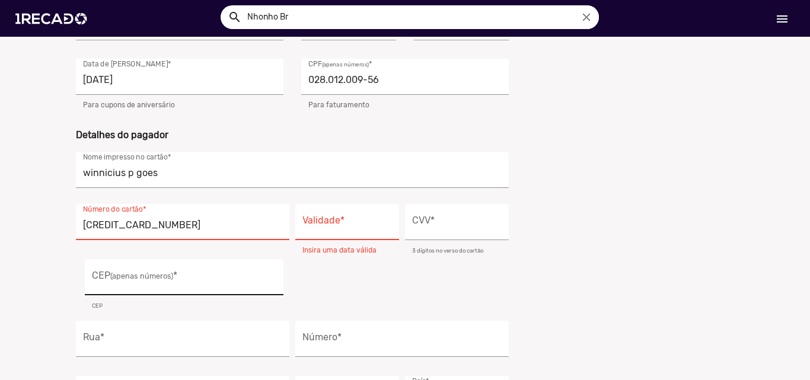
scroll to position [415, 0]
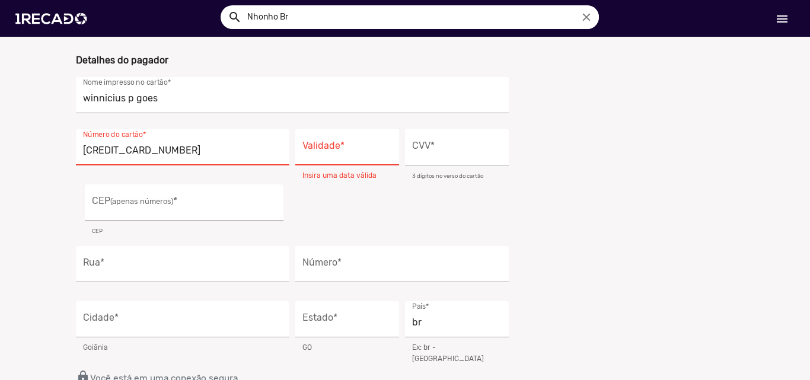
drag, startPoint x: 198, startPoint y: 151, endPoint x: 59, endPoint y: 147, distance: 138.8
click at [59, 147] on ur-checkout "credit_card Escolha uma opção de pagamento PIX Cartão de Crédito PayPal Boleto …" at bounding box center [405, 57] width 810 height 870
type input "[CREDIT_CARD_NUMBER]"
click at [318, 151] on input "Validade *" at bounding box center [347, 150] width 90 height 15
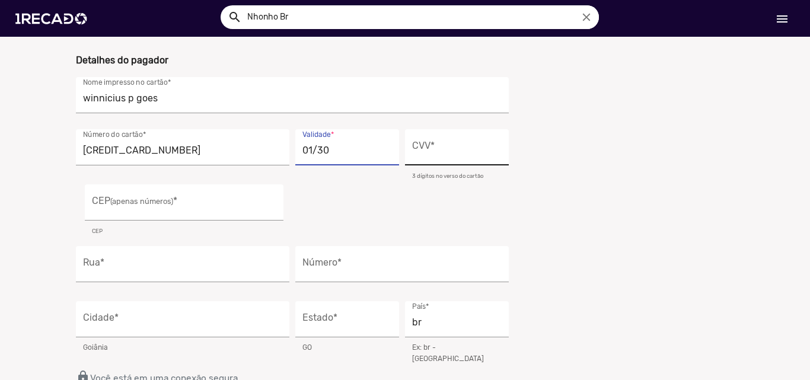
type input "01/30"
click at [436, 154] on input "CVV *" at bounding box center [457, 150] width 90 height 15
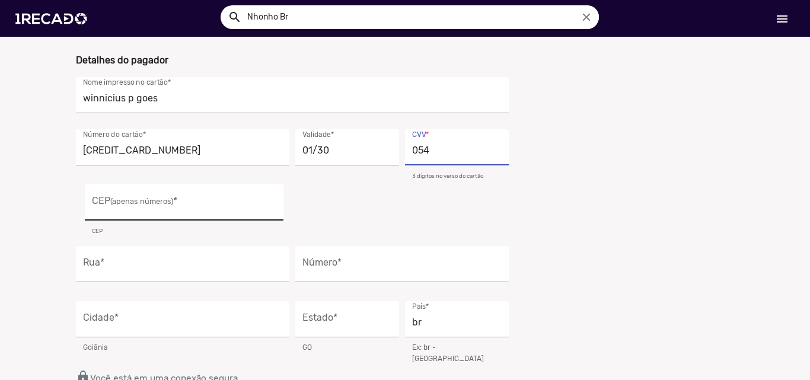
type input "054"
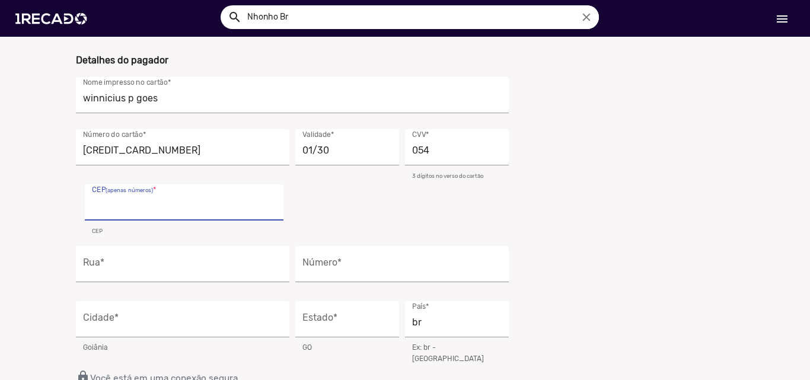
click at [200, 212] on input "CEP (apenas números) *" at bounding box center [184, 205] width 184 height 15
type input "86192-170"
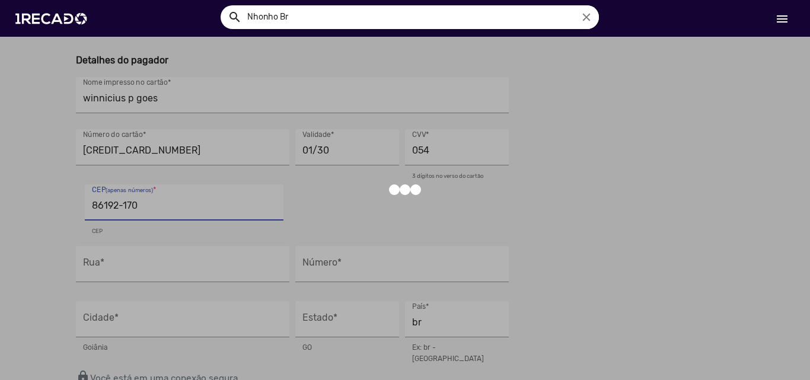
type input "Rodovia Mello Peixoto"
type input "Cambé"
type input "PR"
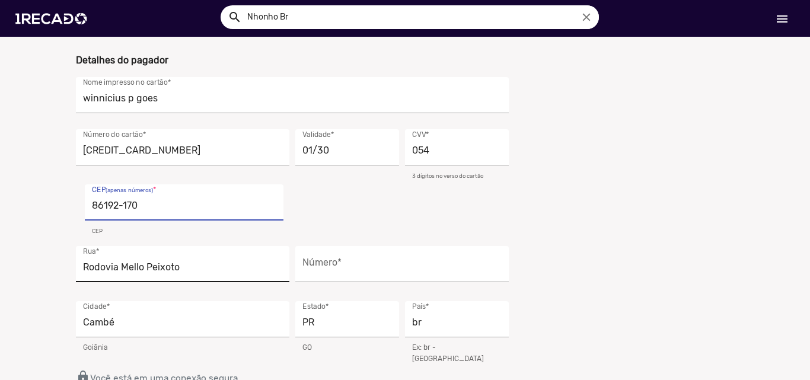
scroll to position [474, 0]
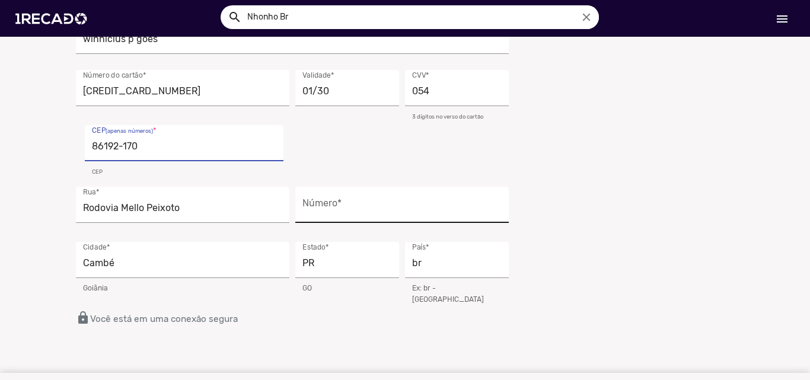
type input "86192-170"
click at [377, 207] on input "Número *" at bounding box center [401, 207] width 199 height 15
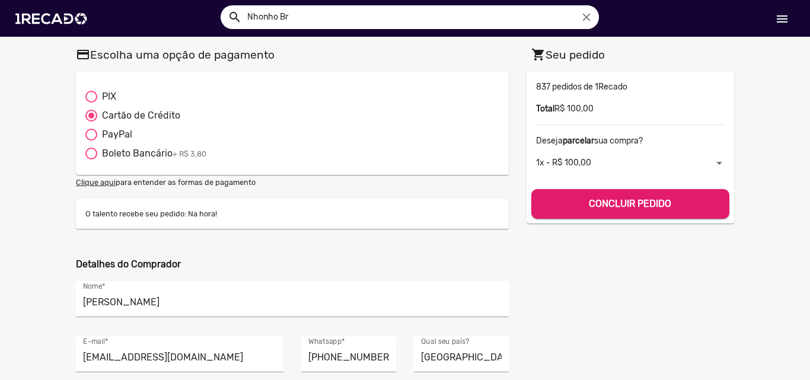
scroll to position [0, 0]
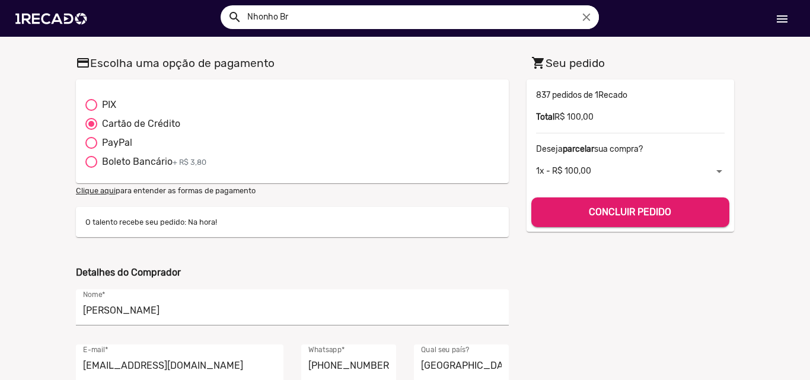
type input "0"
click at [632, 212] on b "CONCLUIR PEDIDO" at bounding box center [630, 211] width 82 height 11
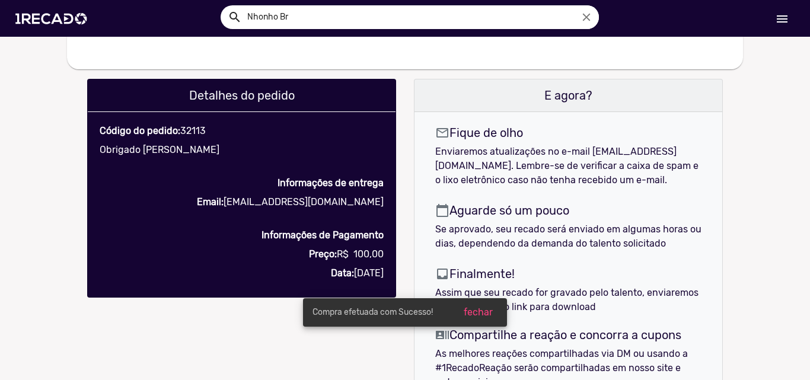
scroll to position [237, 0]
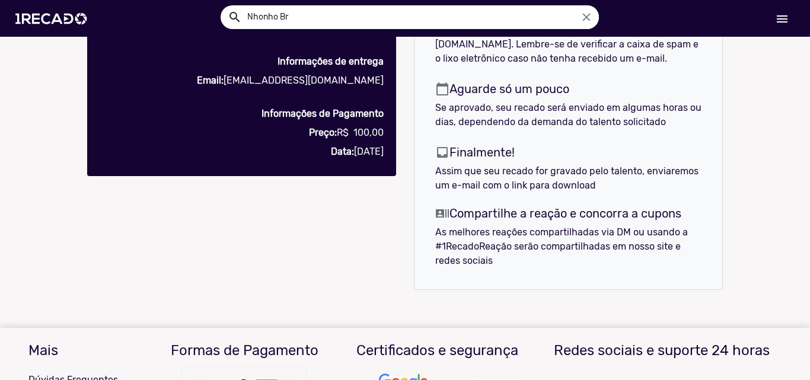
click at [319, 257] on div "Detalhes do pedido Código do pedido: 32113 Obrigado [PERSON_NAME] de góes Infor…" at bounding box center [241, 125] width 327 height 337
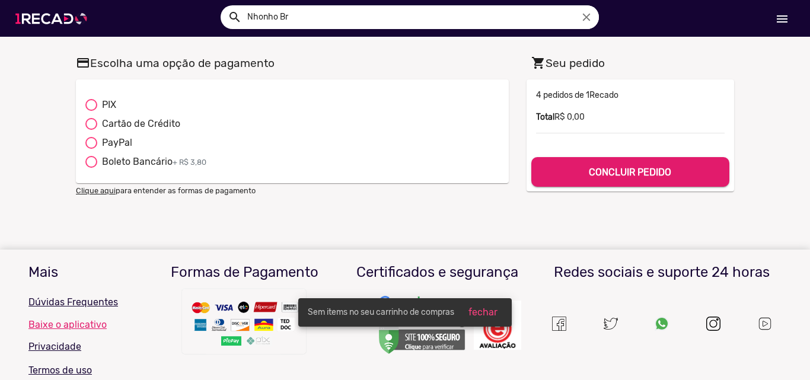
click at [45, 21] on img at bounding box center [54, 18] width 90 height 50
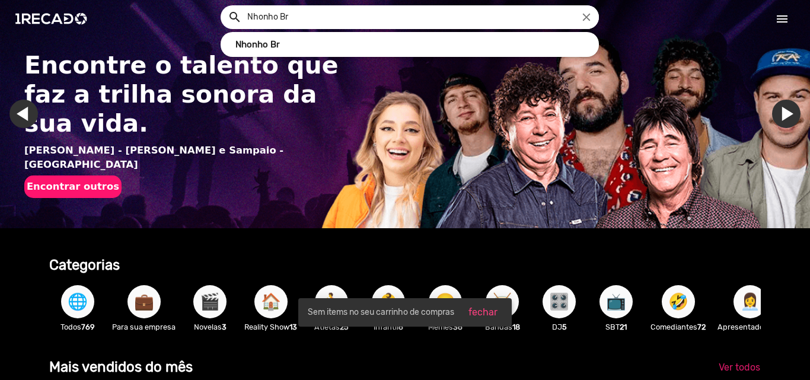
click at [306, 18] on input "Nhonho Br" at bounding box center [418, 17] width 361 height 24
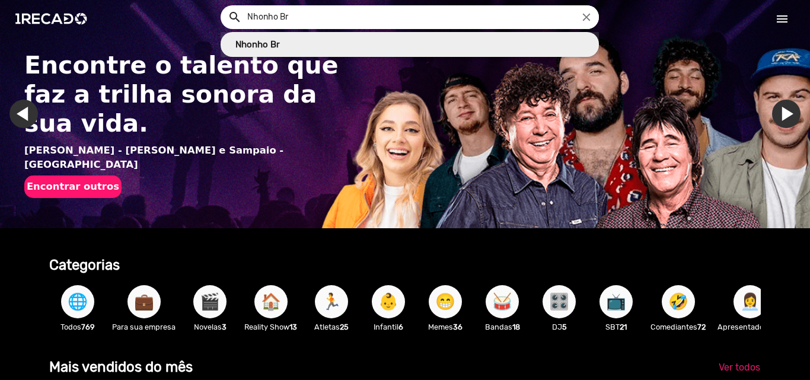
click at [266, 38] on link "Nhonho Br" at bounding box center [410, 44] width 378 height 25
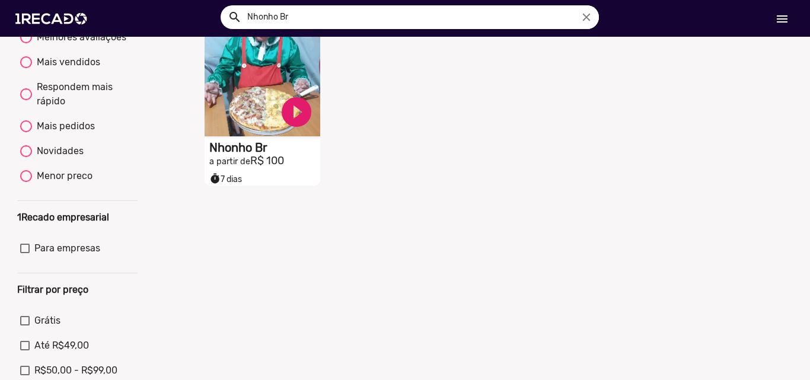
scroll to position [93, 0]
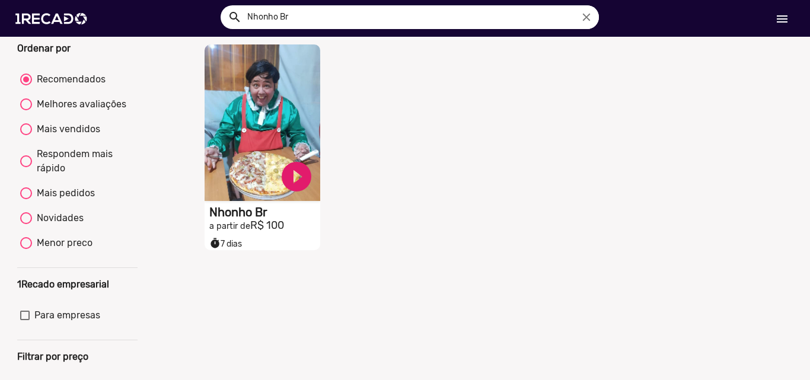
click at [240, 218] on h1 "Nhonho Br" at bounding box center [264, 212] width 111 height 14
